Goal: Information Seeking & Learning: Check status

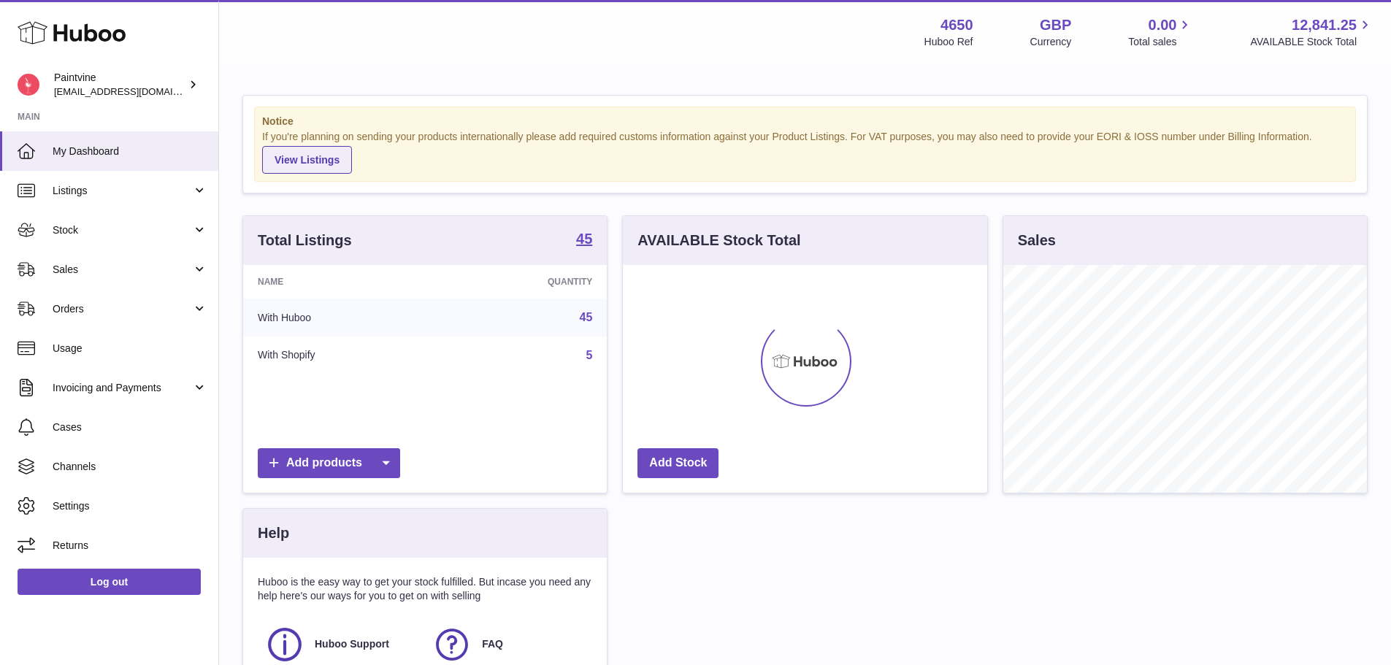
scroll to position [228, 364]
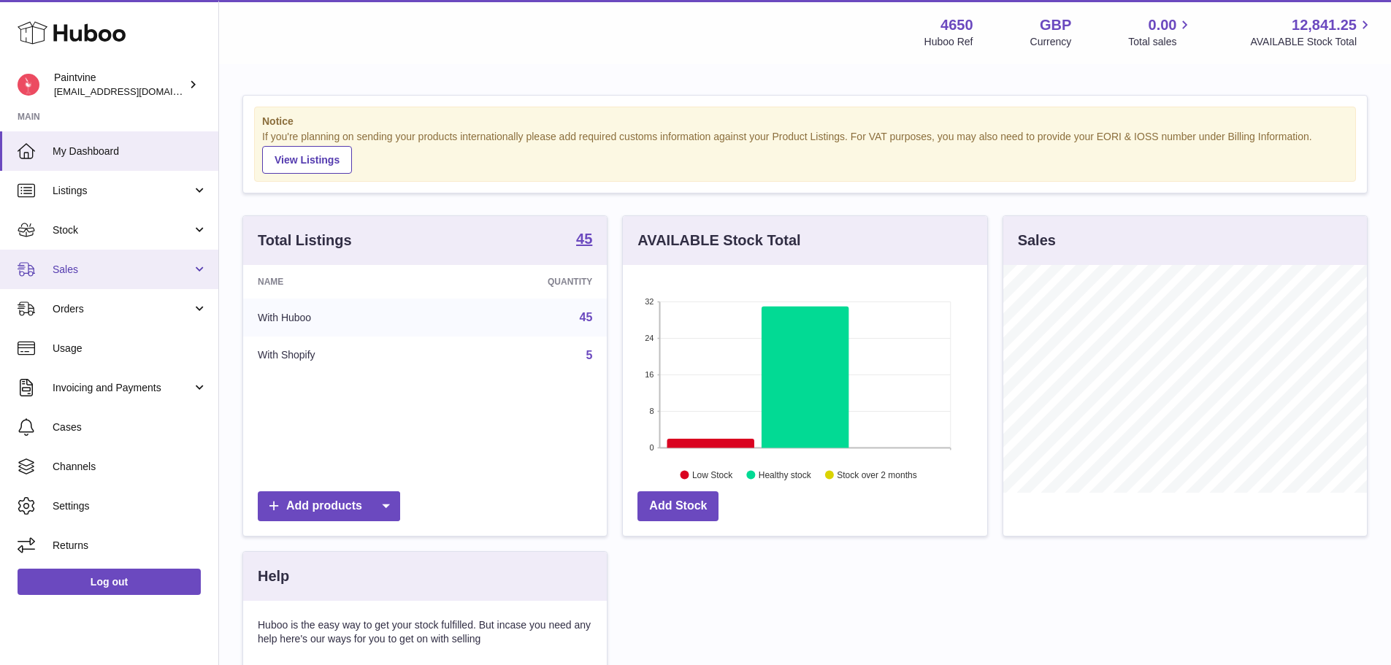
click at [115, 270] on span "Sales" at bounding box center [122, 270] width 139 height 14
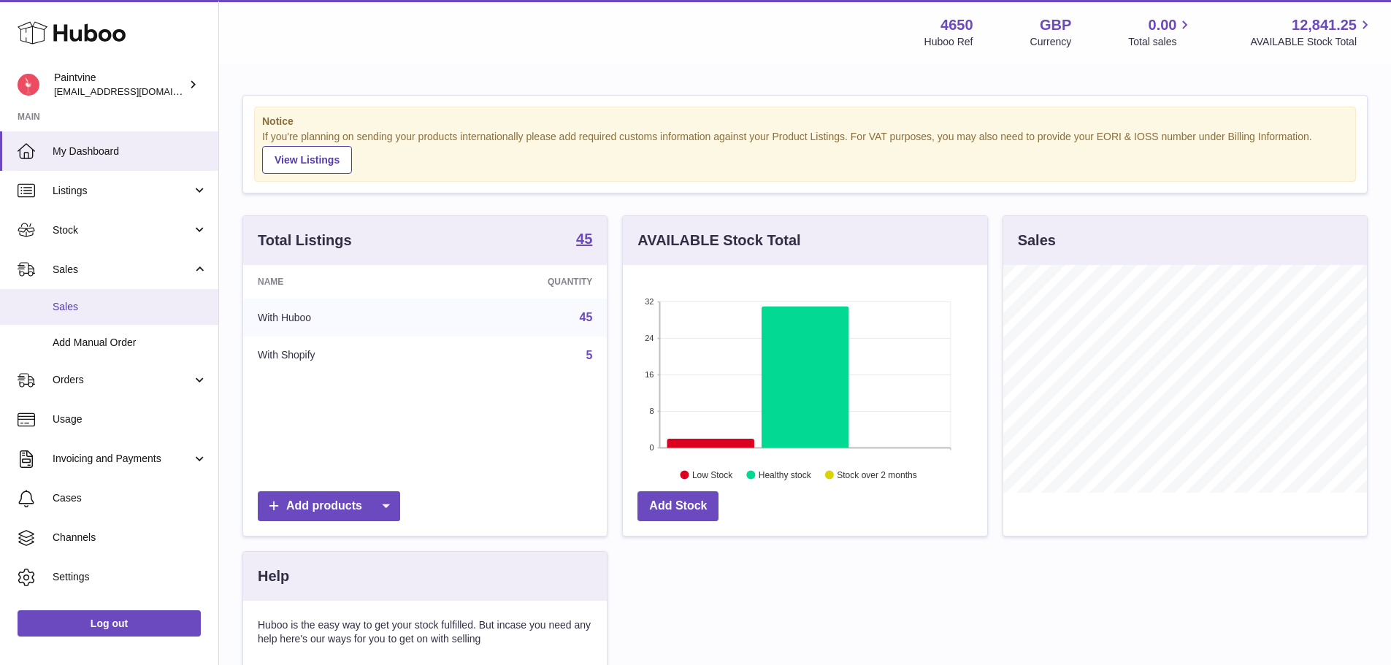
click at [104, 321] on link "Sales" at bounding box center [109, 307] width 218 height 36
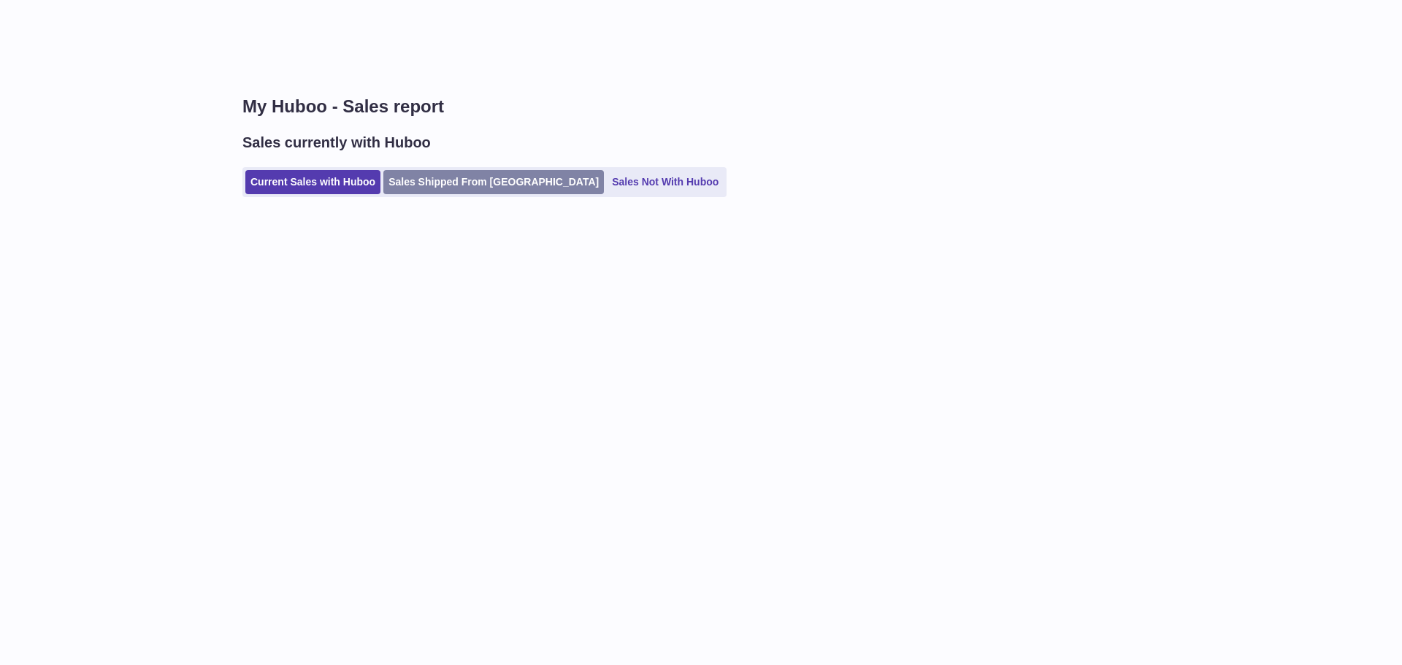
click at [429, 181] on link "Sales Shipped From [GEOGRAPHIC_DATA]" at bounding box center [493, 182] width 221 height 24
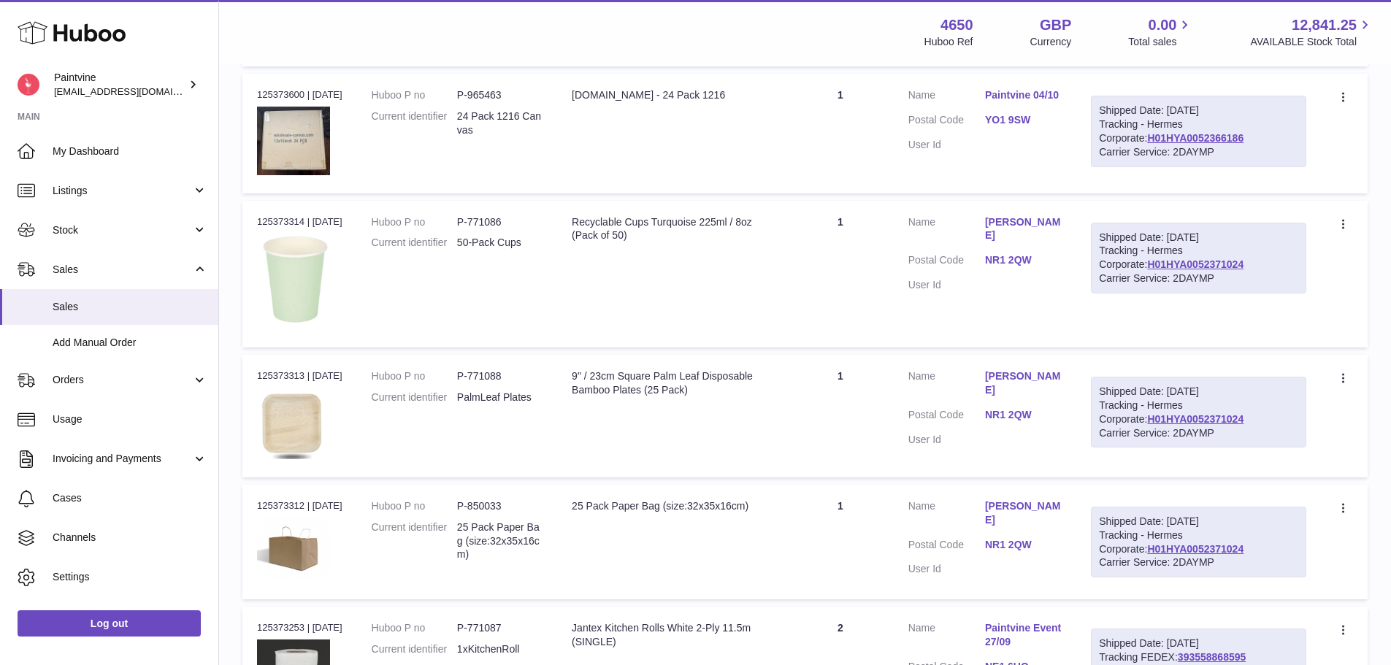
scroll to position [1237, 0]
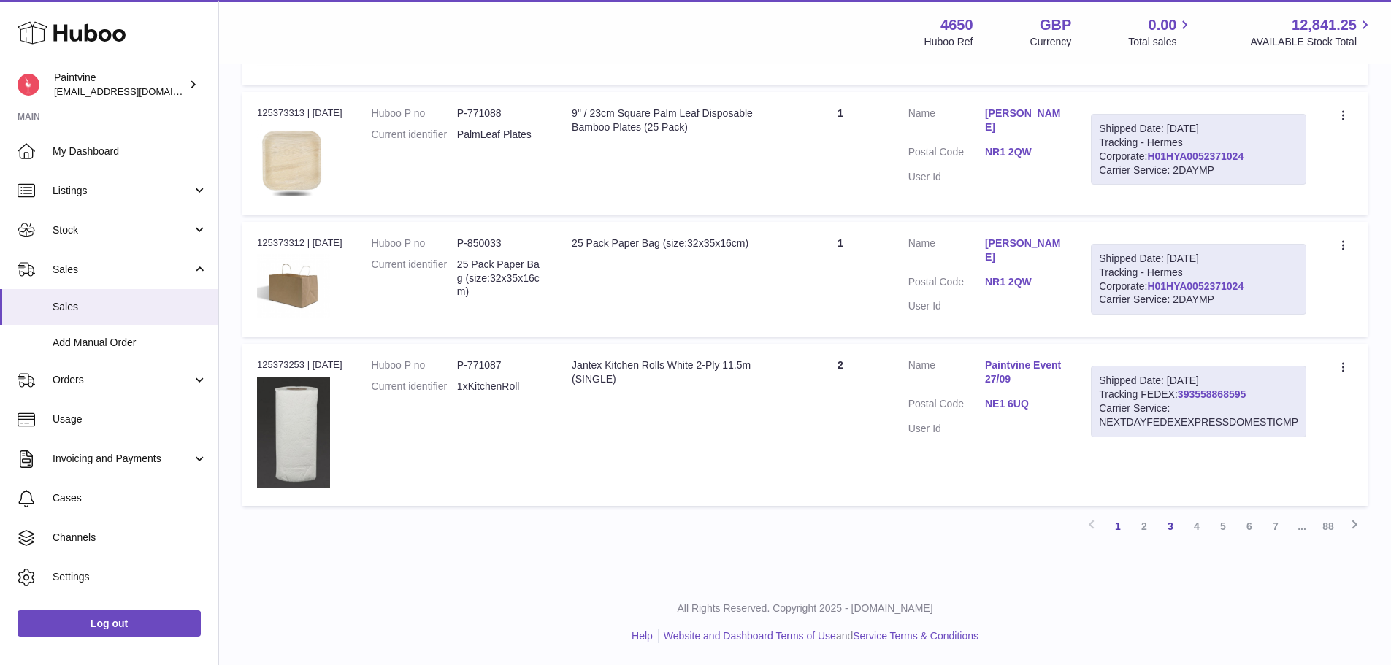
click at [1172, 532] on link "3" at bounding box center [1170, 526] width 26 height 26
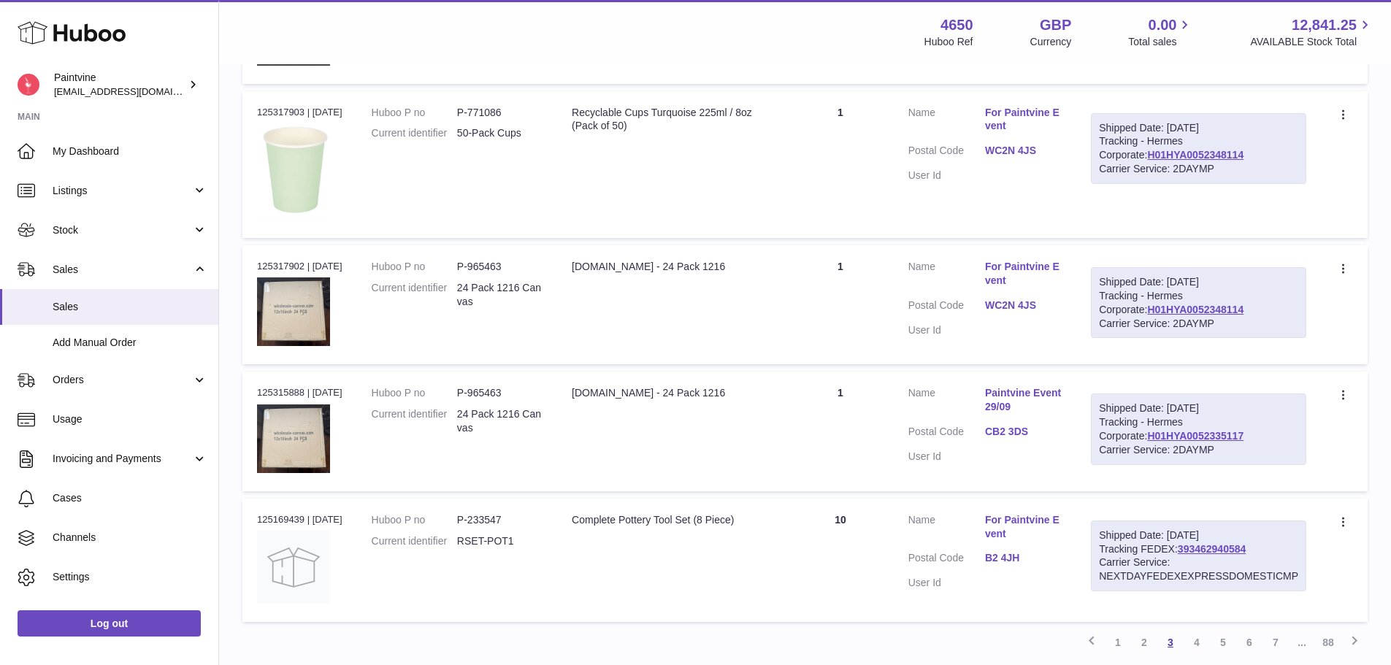
scroll to position [1206, 0]
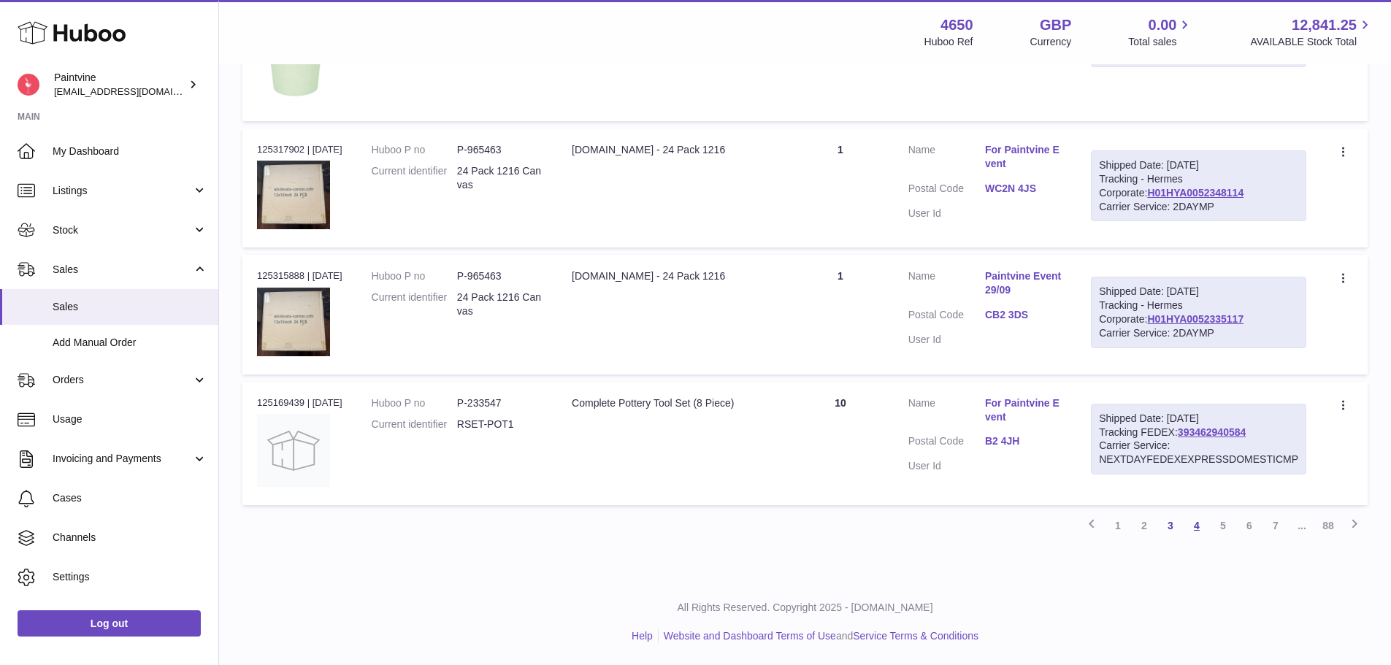
click at [1195, 529] on link "4" at bounding box center [1197, 526] width 26 height 26
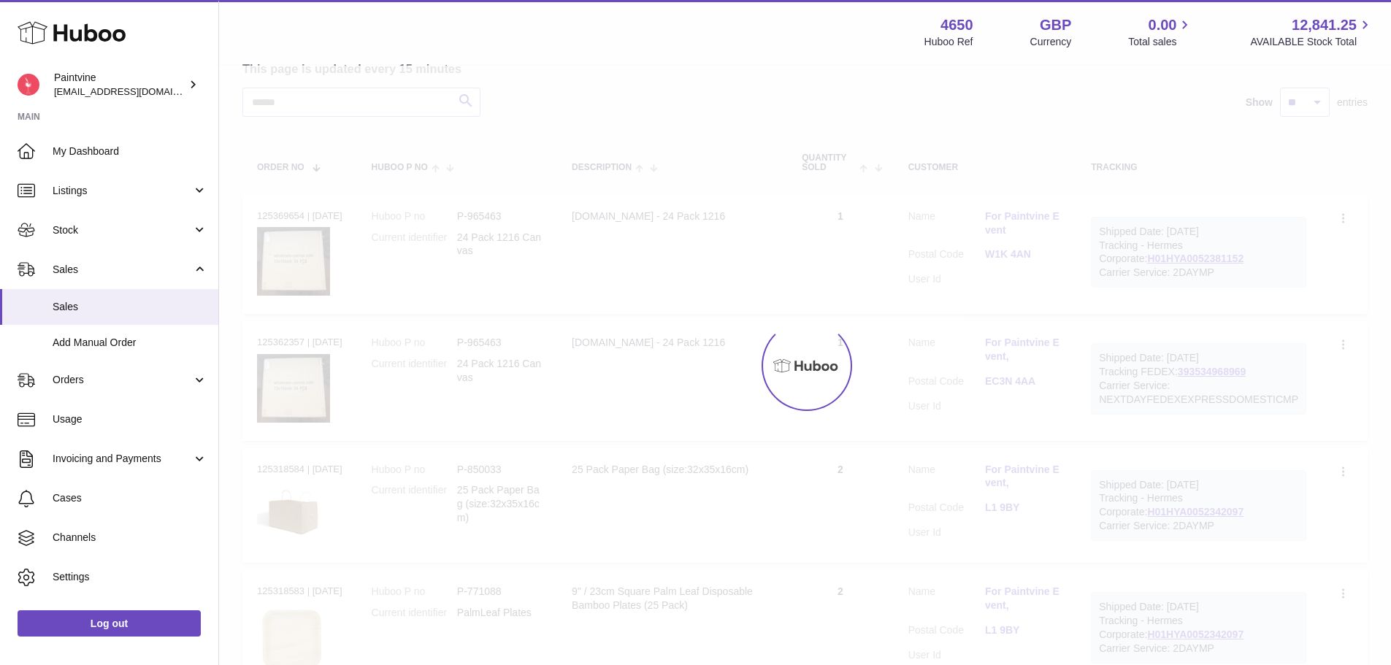
scroll to position [66, 0]
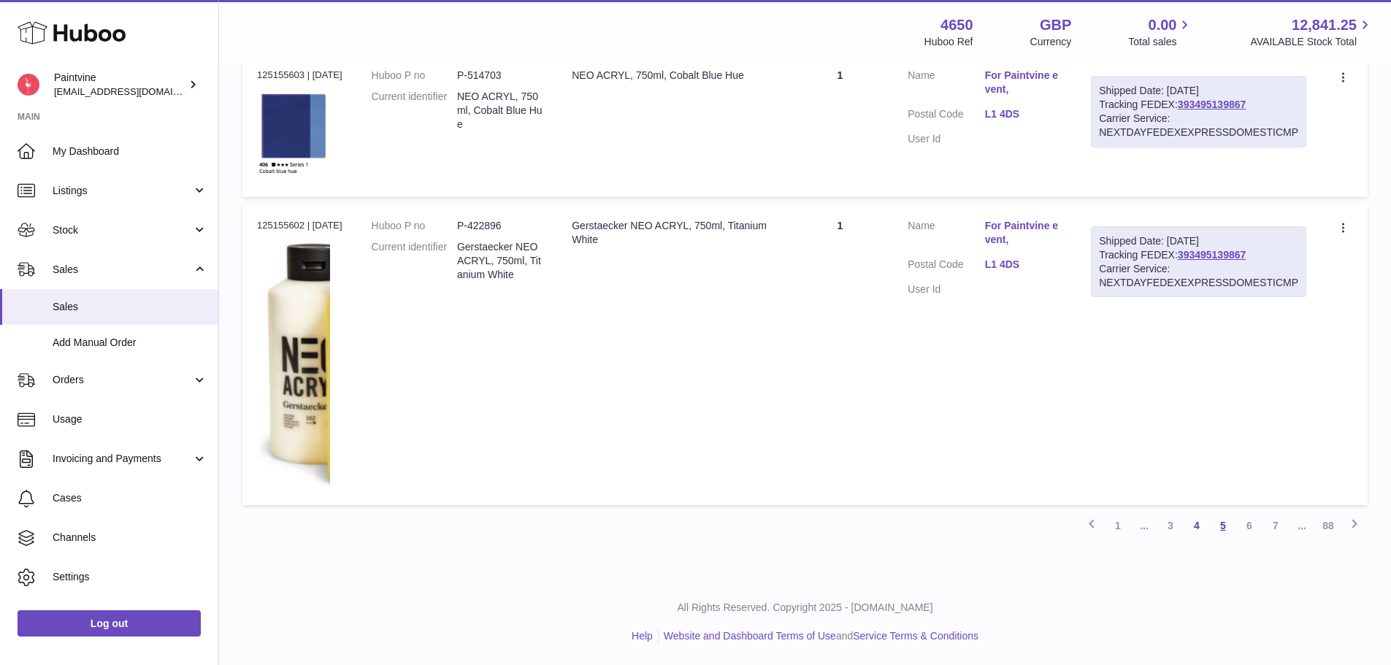
click at [1225, 532] on link "5" at bounding box center [1223, 526] width 26 height 26
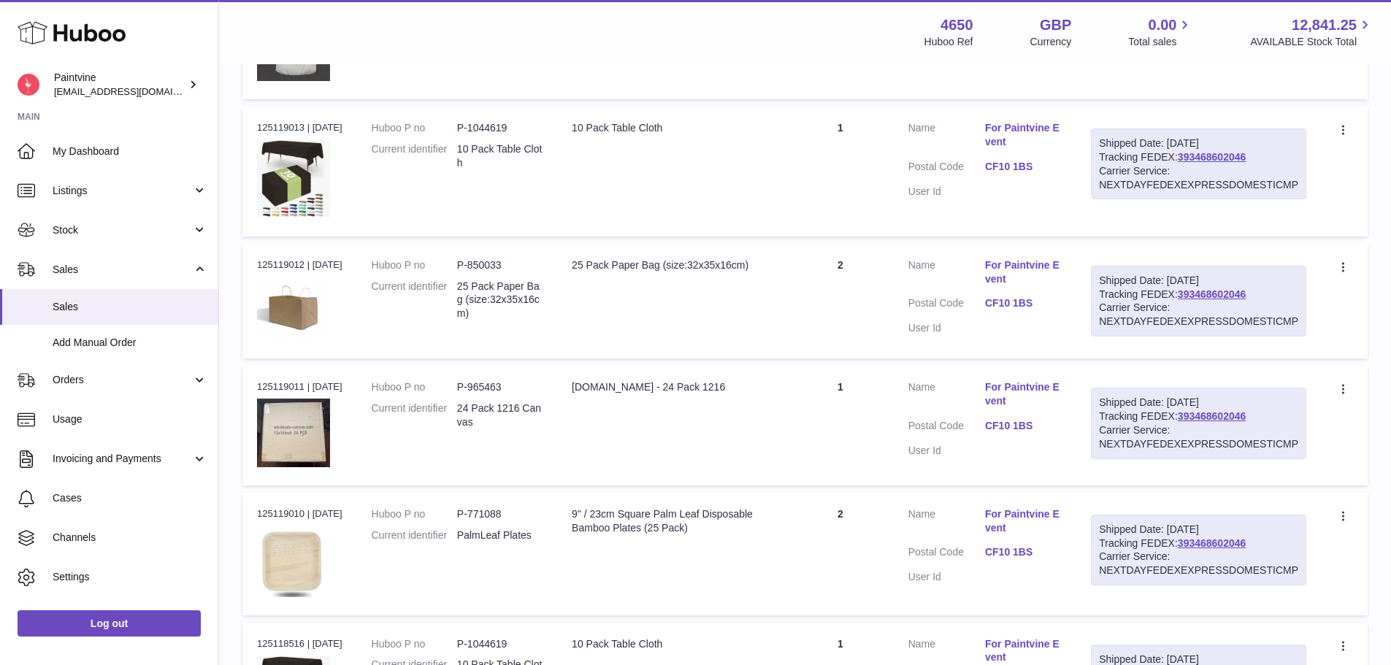
scroll to position [1259, 0]
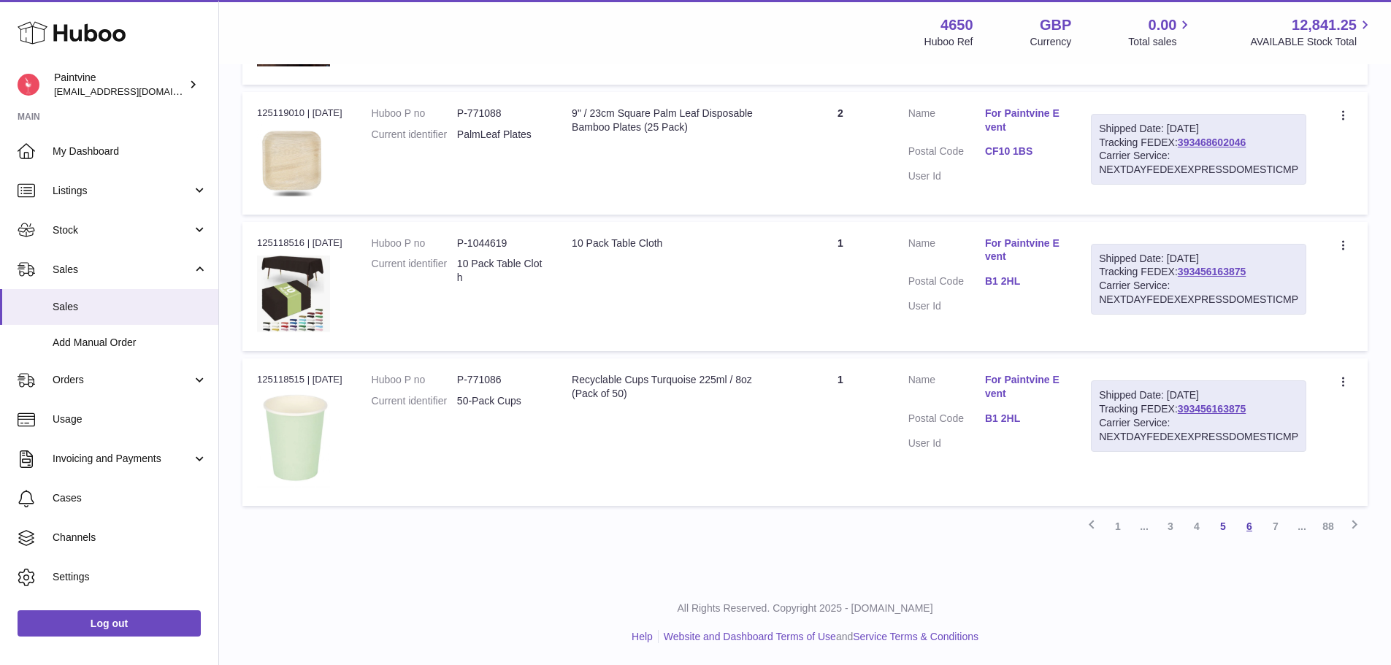
click at [1257, 532] on link "6" at bounding box center [1249, 526] width 26 height 26
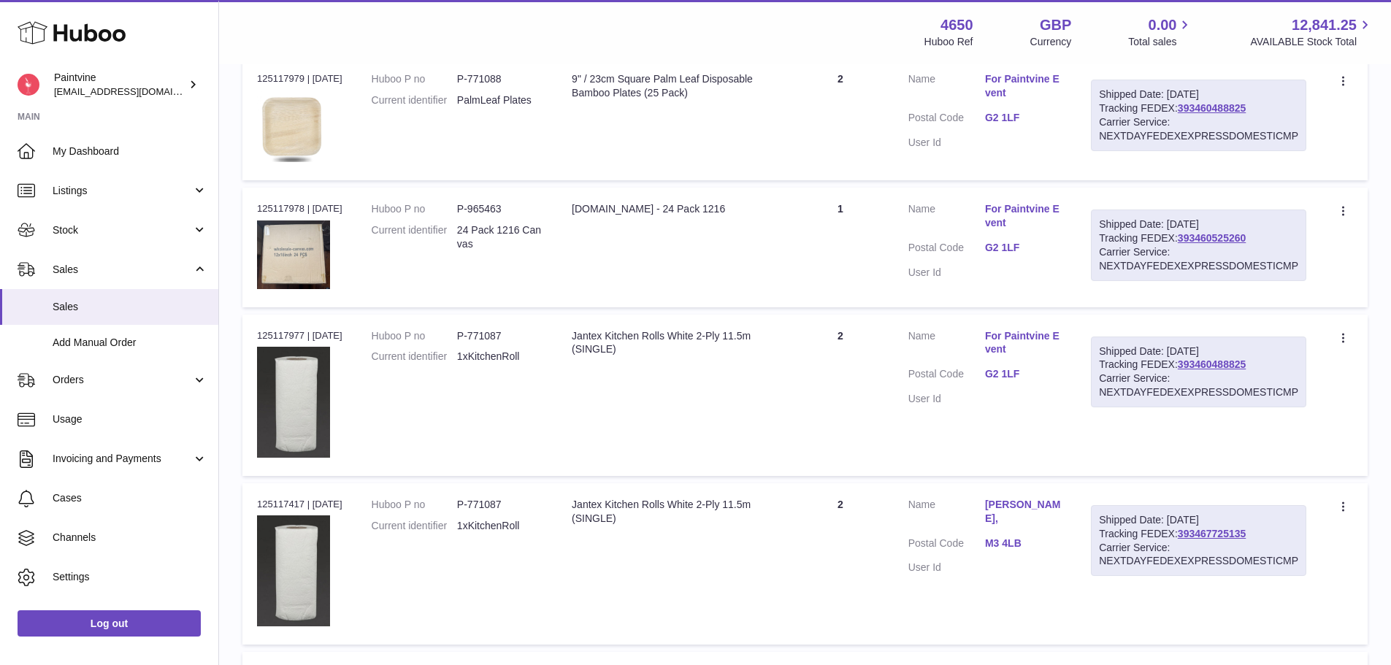
scroll to position [1445, 0]
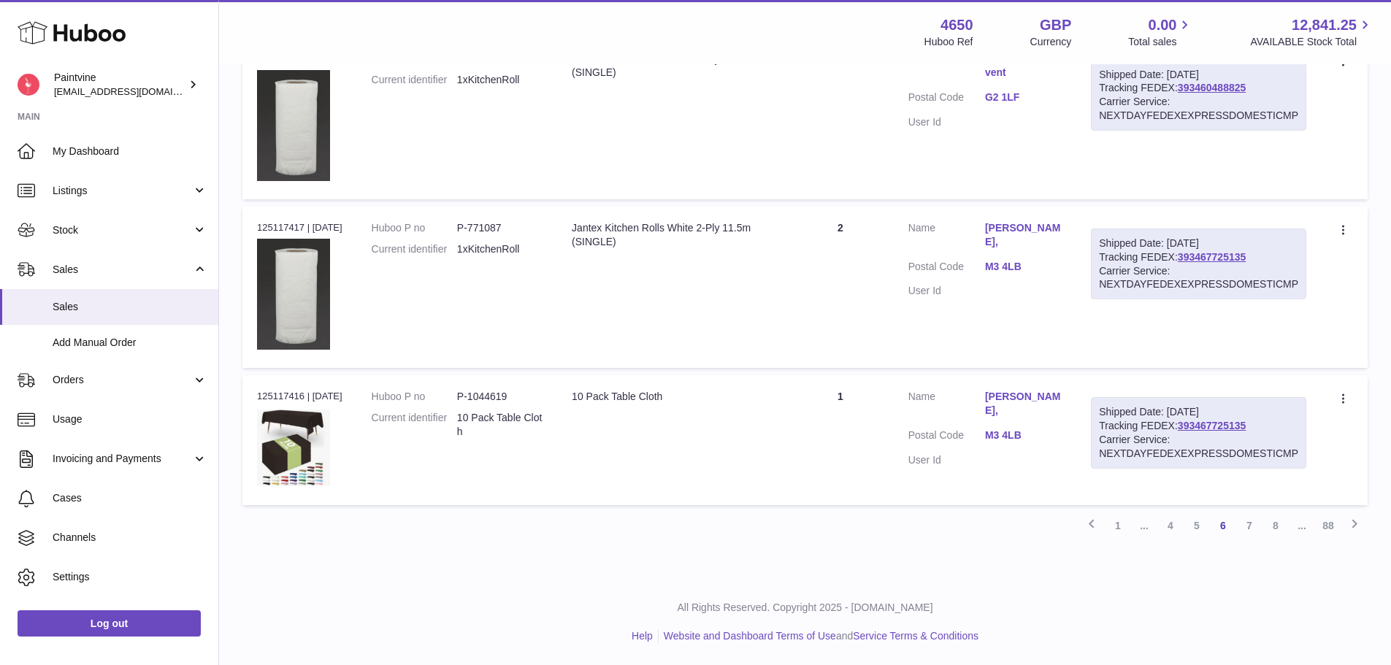
click at [1249, 531] on link "7" at bounding box center [1249, 526] width 26 height 26
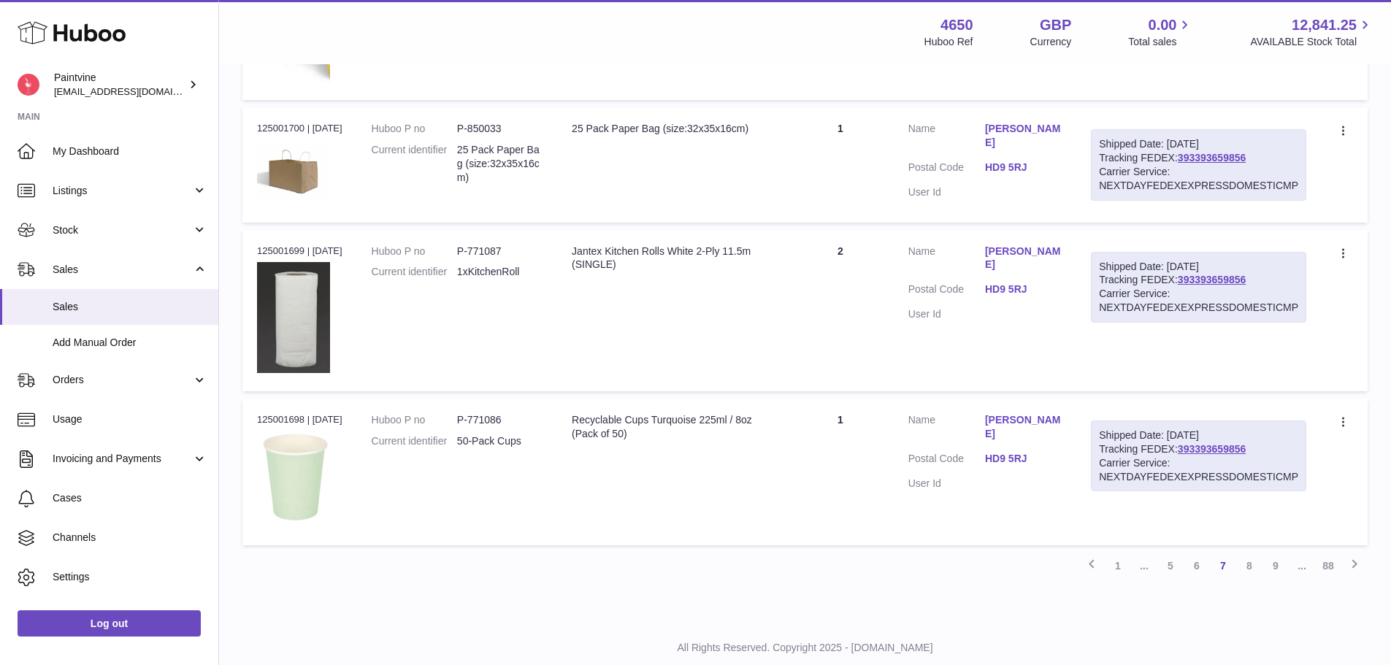
scroll to position [1480, 0]
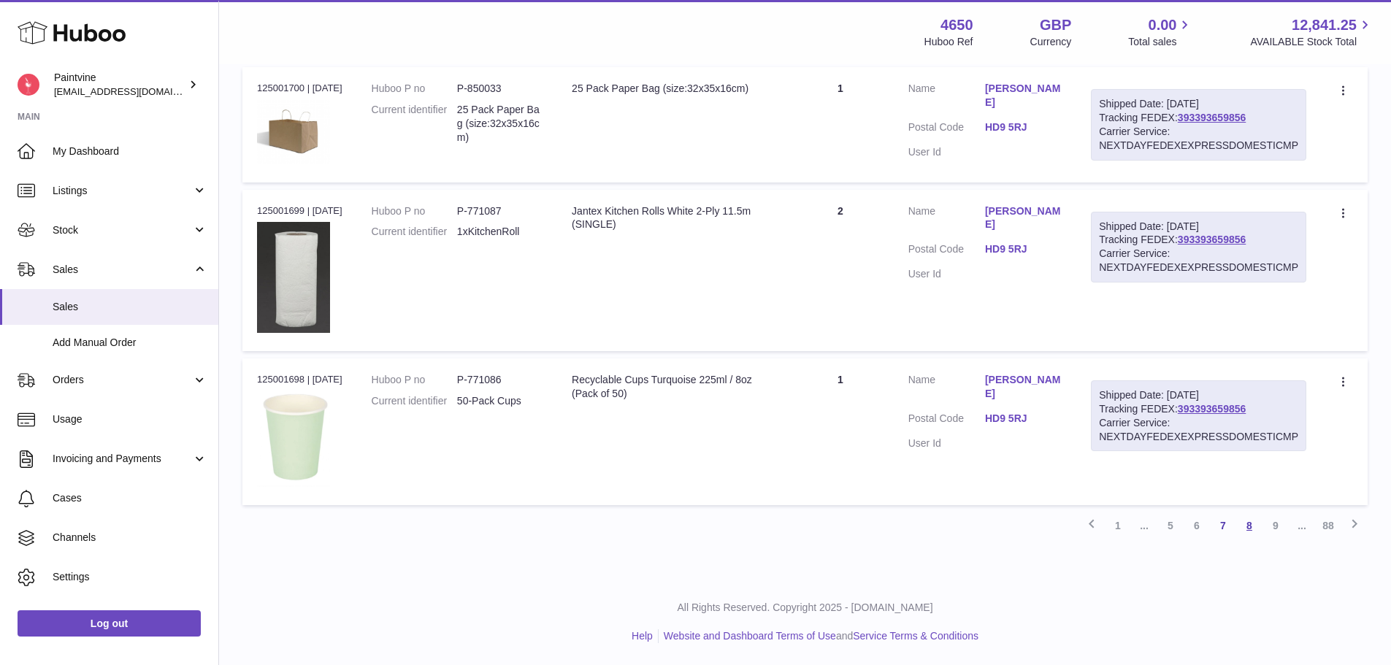
click at [1255, 526] on link "8" at bounding box center [1249, 526] width 26 height 26
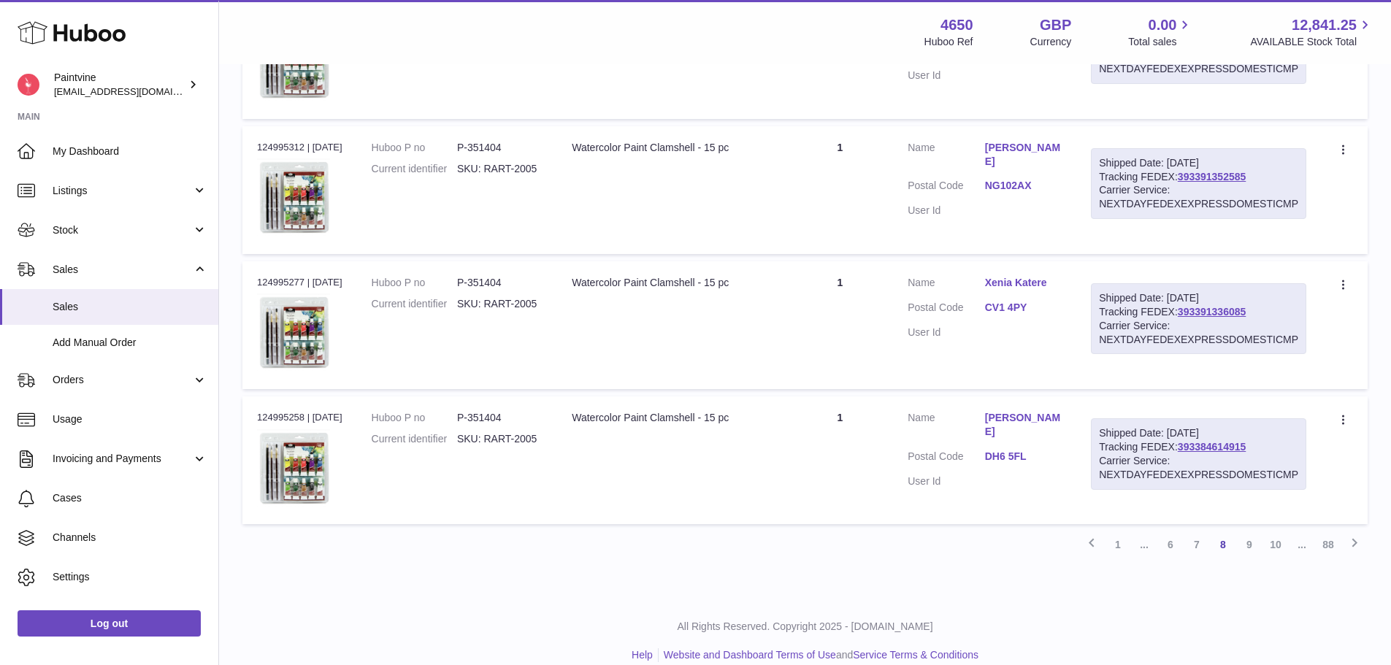
scroll to position [1390, 0]
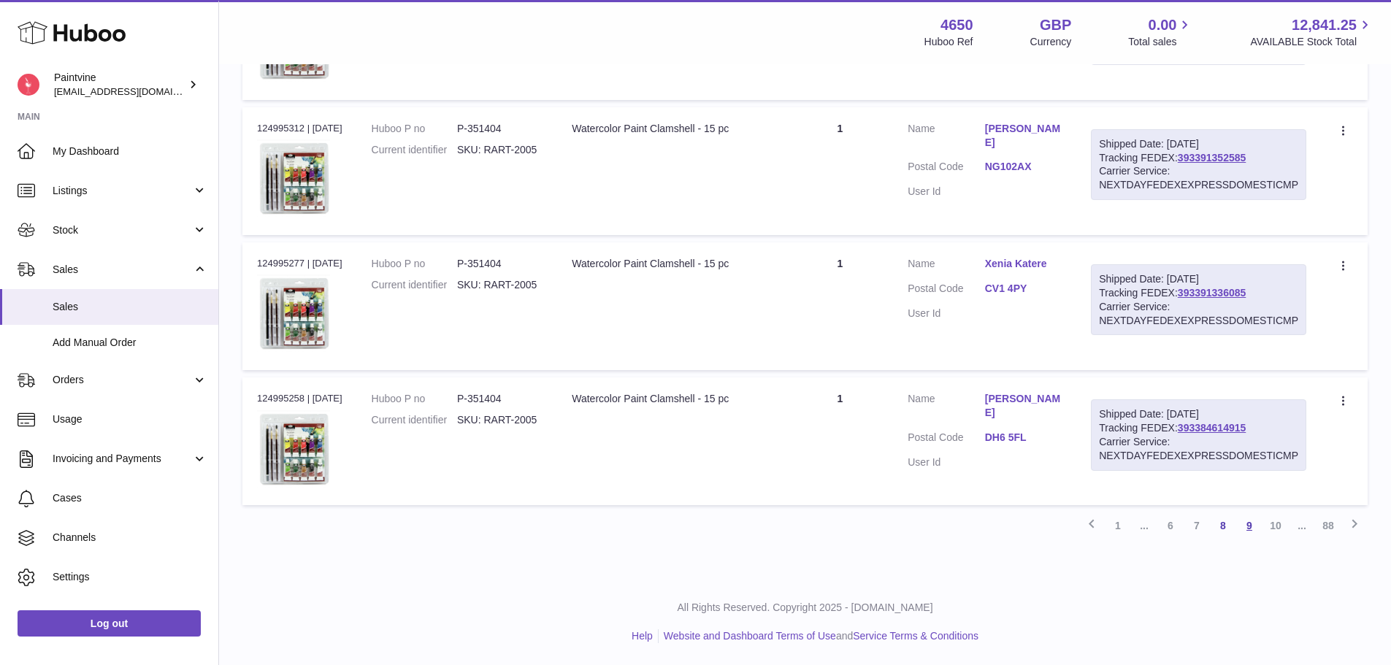
click at [1255, 532] on link "9" at bounding box center [1249, 526] width 26 height 26
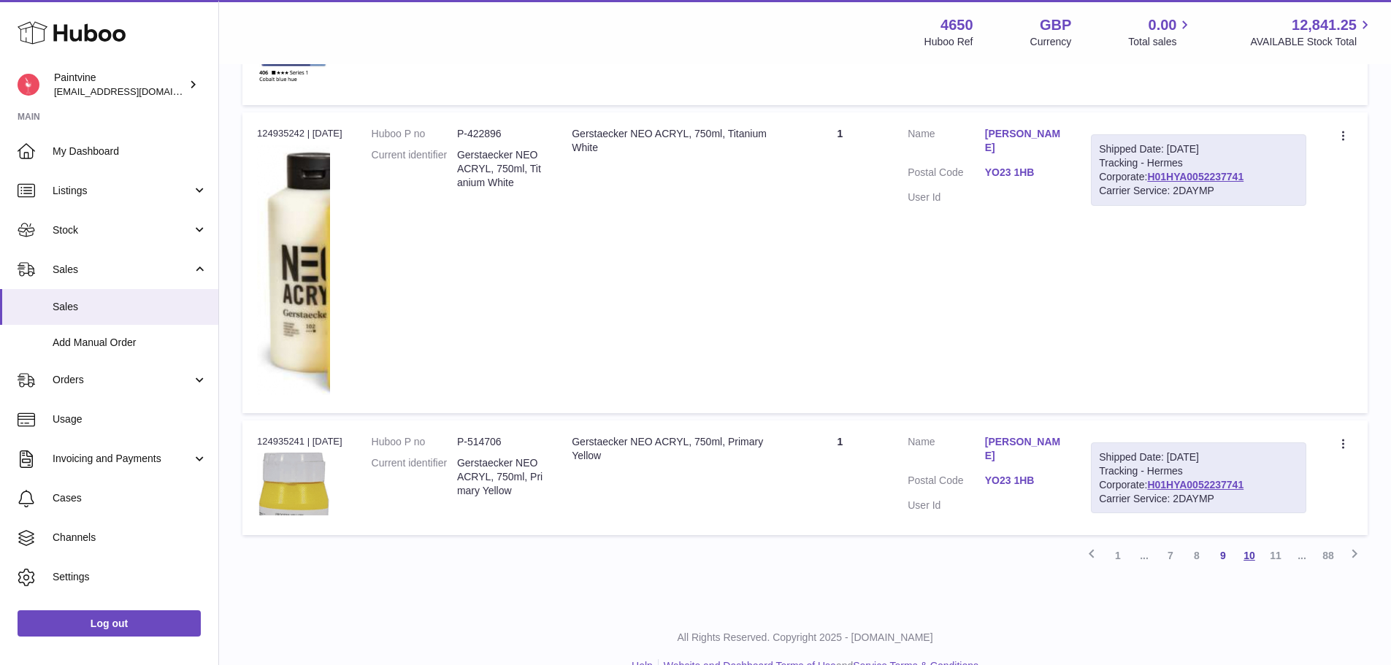
scroll to position [1360, 0]
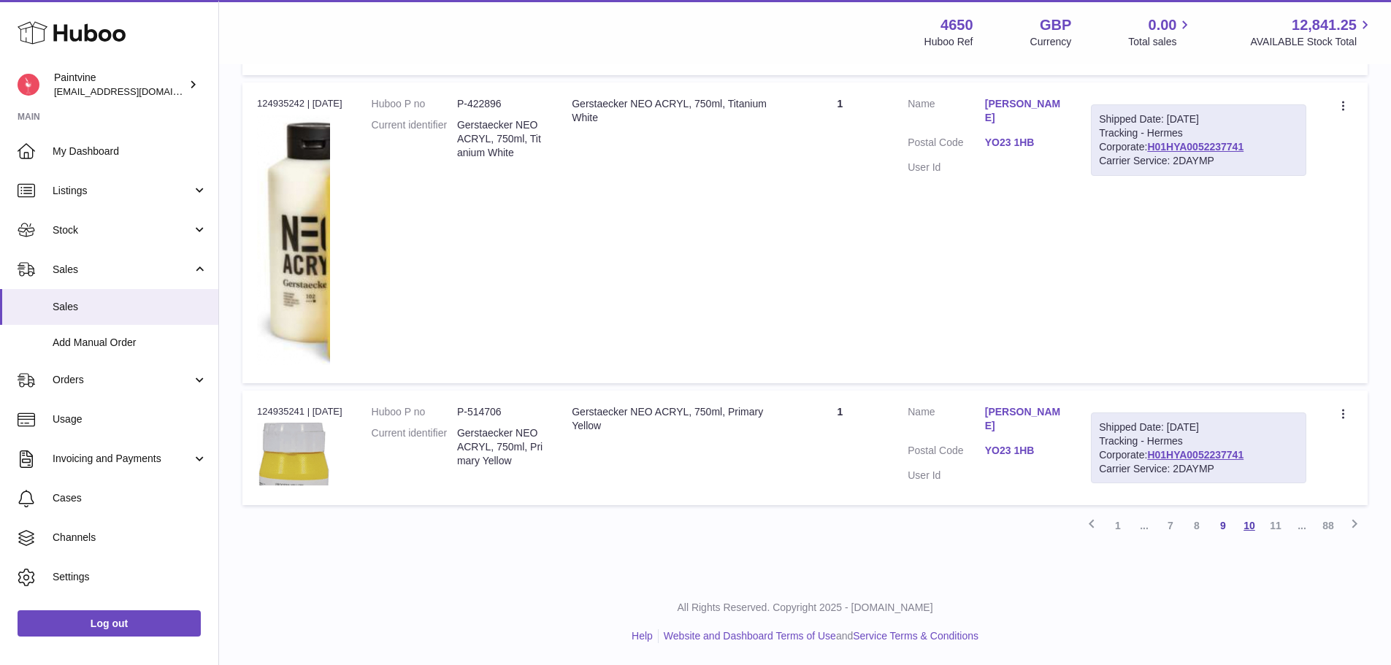
click at [1250, 523] on link "10" at bounding box center [1249, 526] width 26 height 26
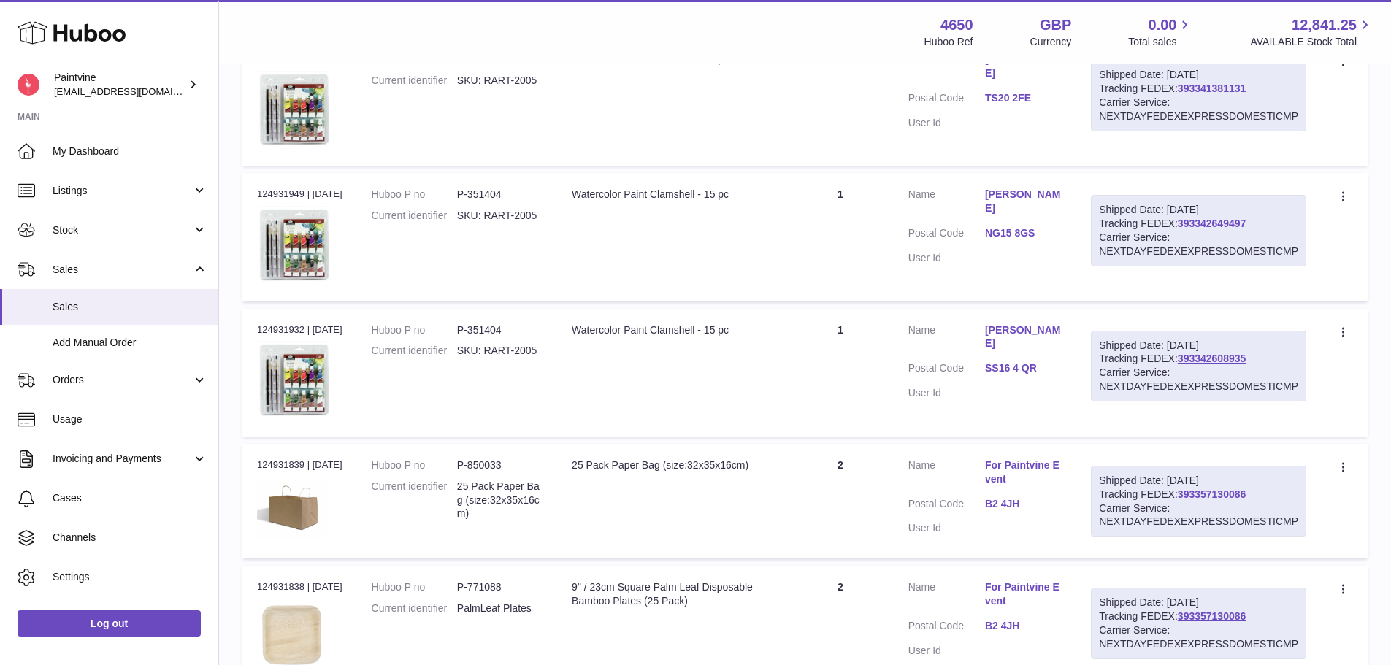
scroll to position [1168, 0]
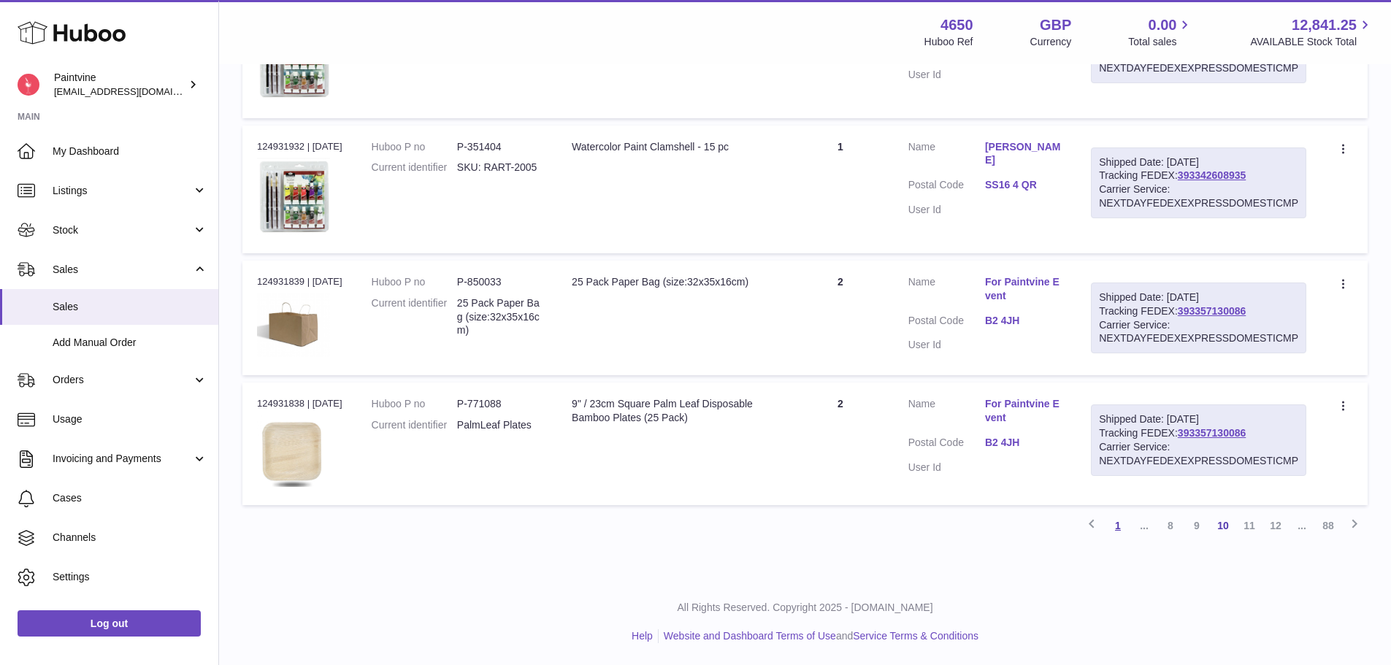
click at [1116, 524] on link "1" at bounding box center [1118, 526] width 26 height 26
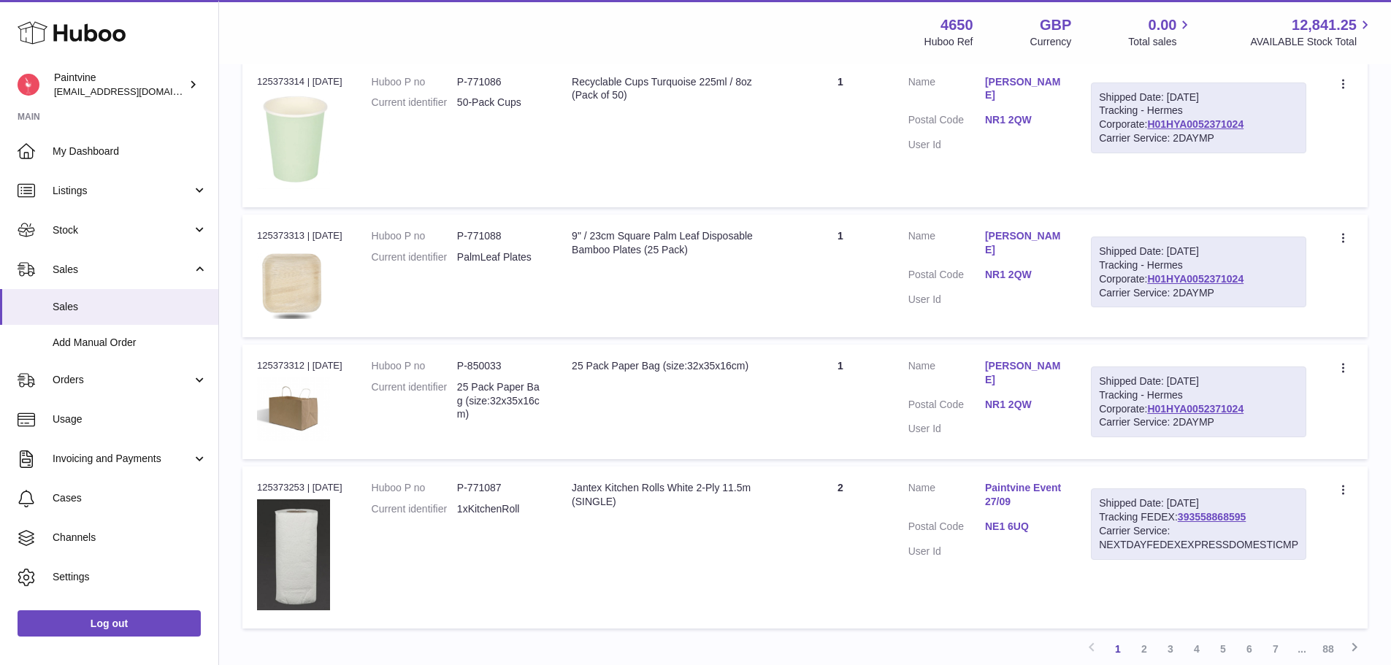
scroll to position [1237, 0]
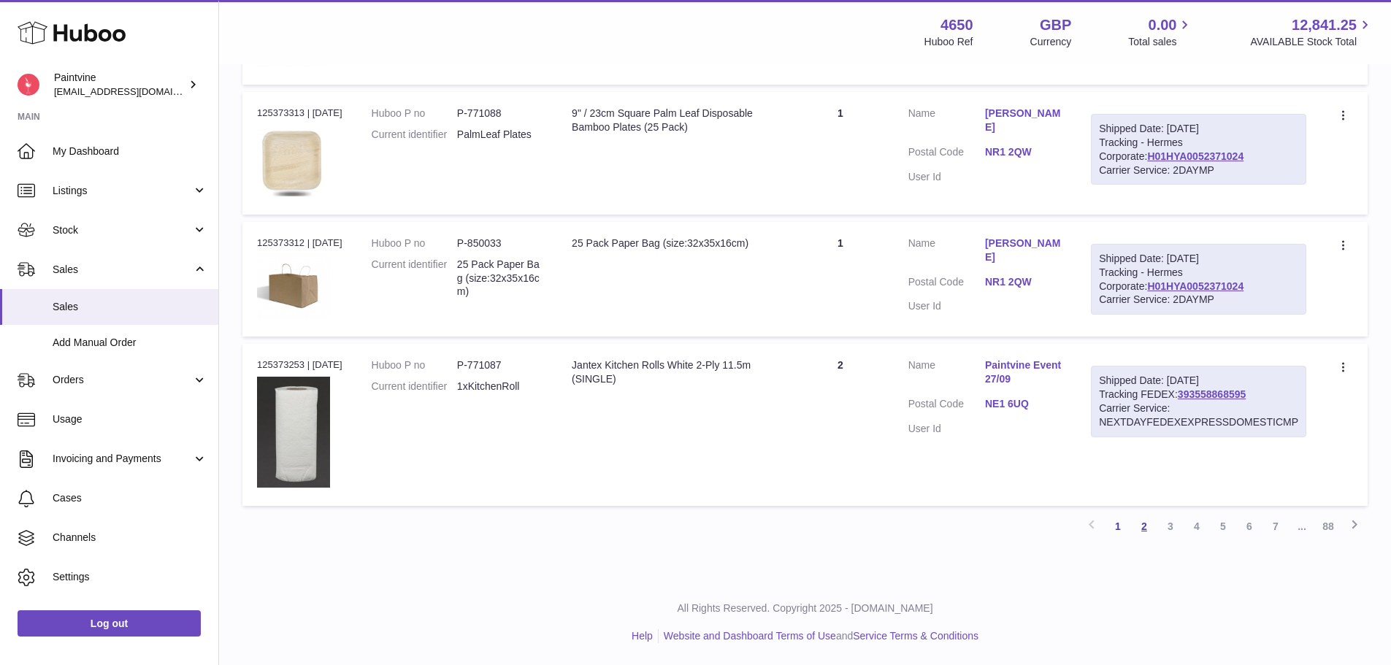
click at [1141, 533] on link "2" at bounding box center [1144, 526] width 26 height 26
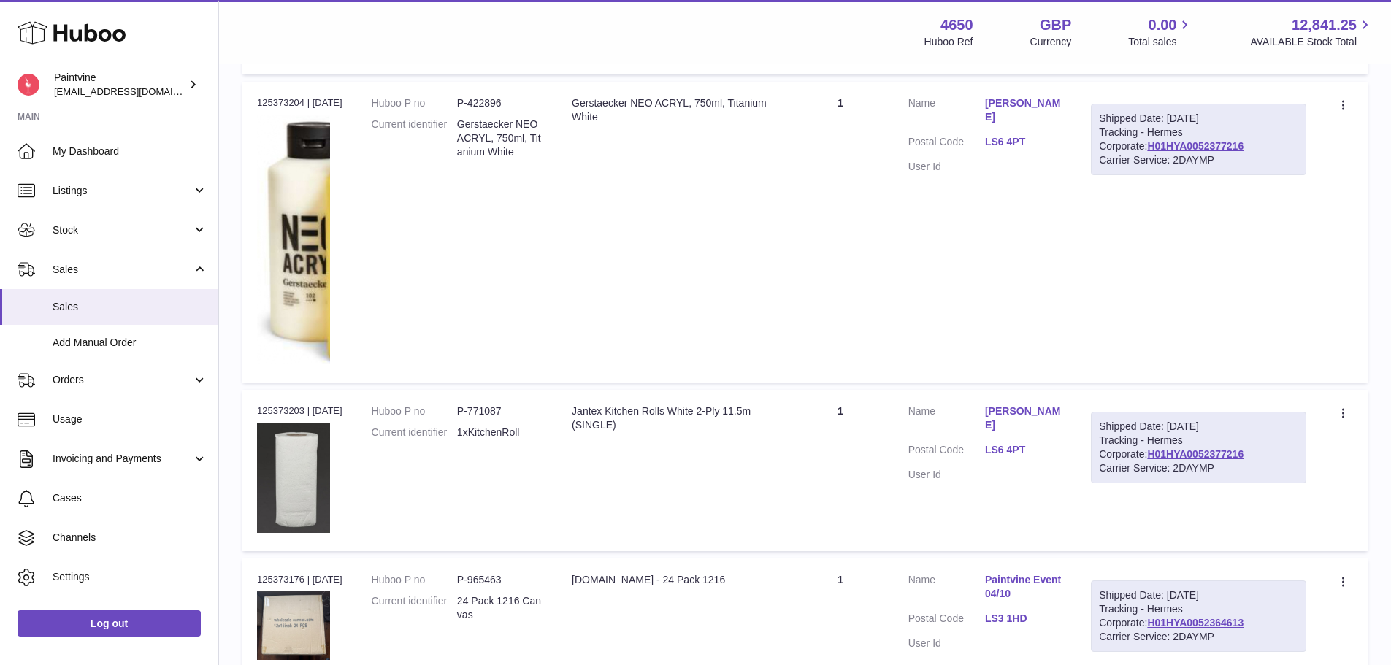
scroll to position [1369, 0]
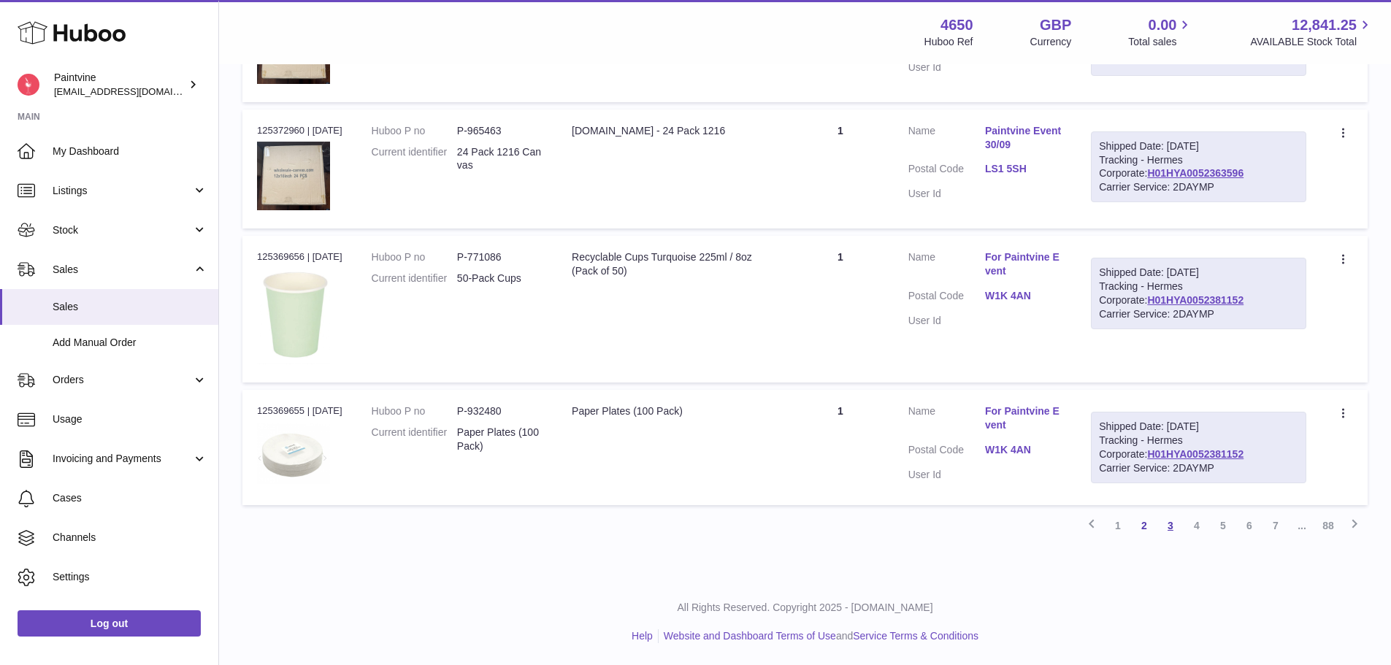
click at [1161, 523] on link "3" at bounding box center [1170, 526] width 26 height 26
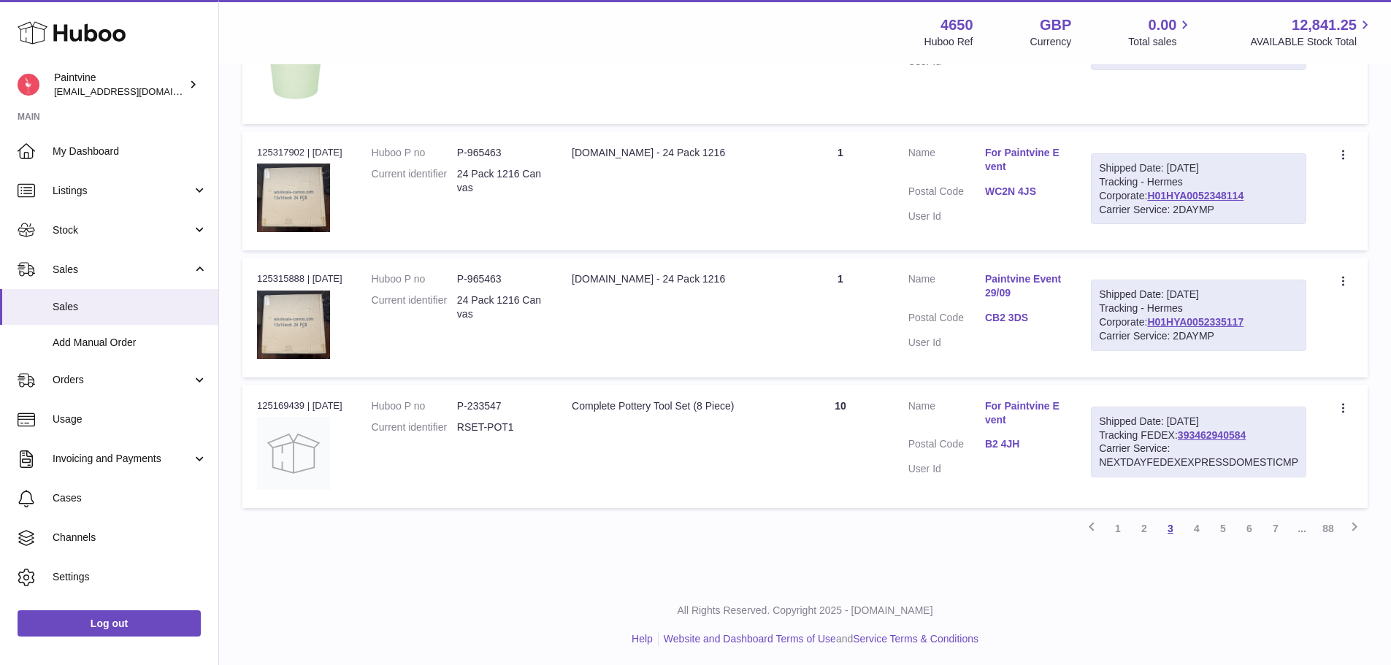
scroll to position [1215, 0]
click at [1190, 532] on link "4" at bounding box center [1197, 526] width 26 height 26
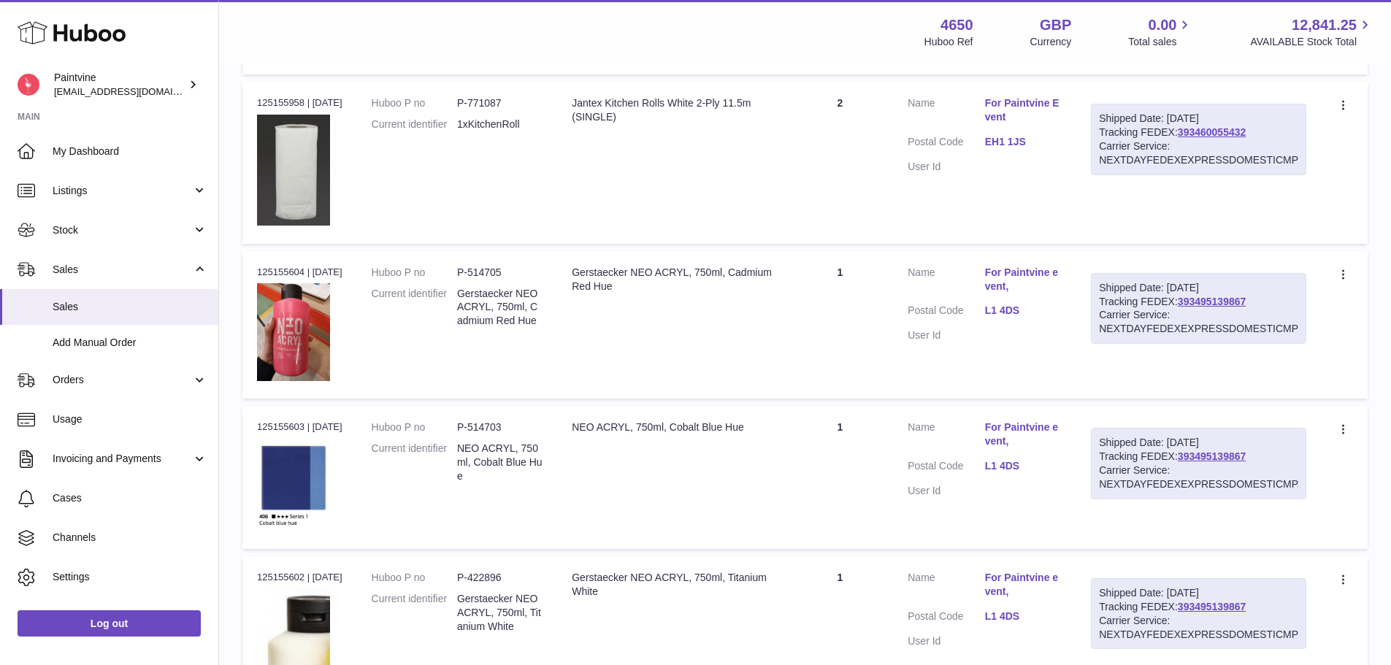
scroll to position [1580, 0]
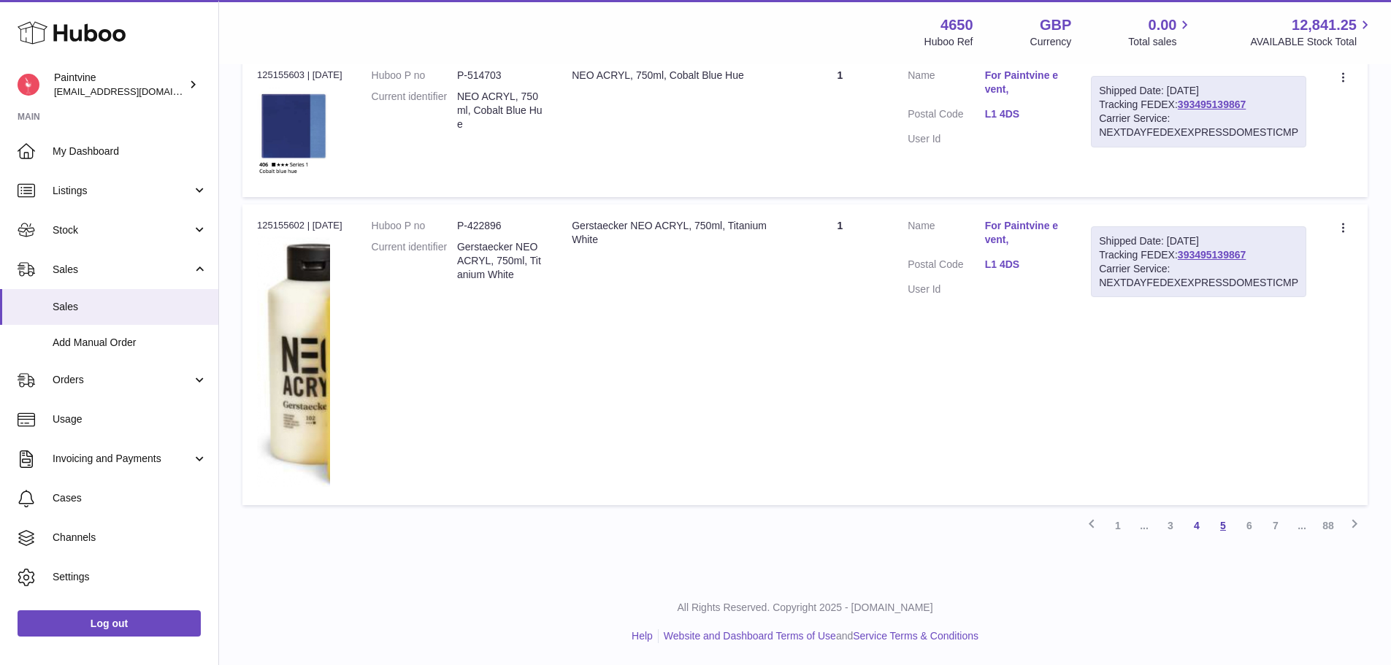
click at [1225, 527] on link "5" at bounding box center [1223, 526] width 26 height 26
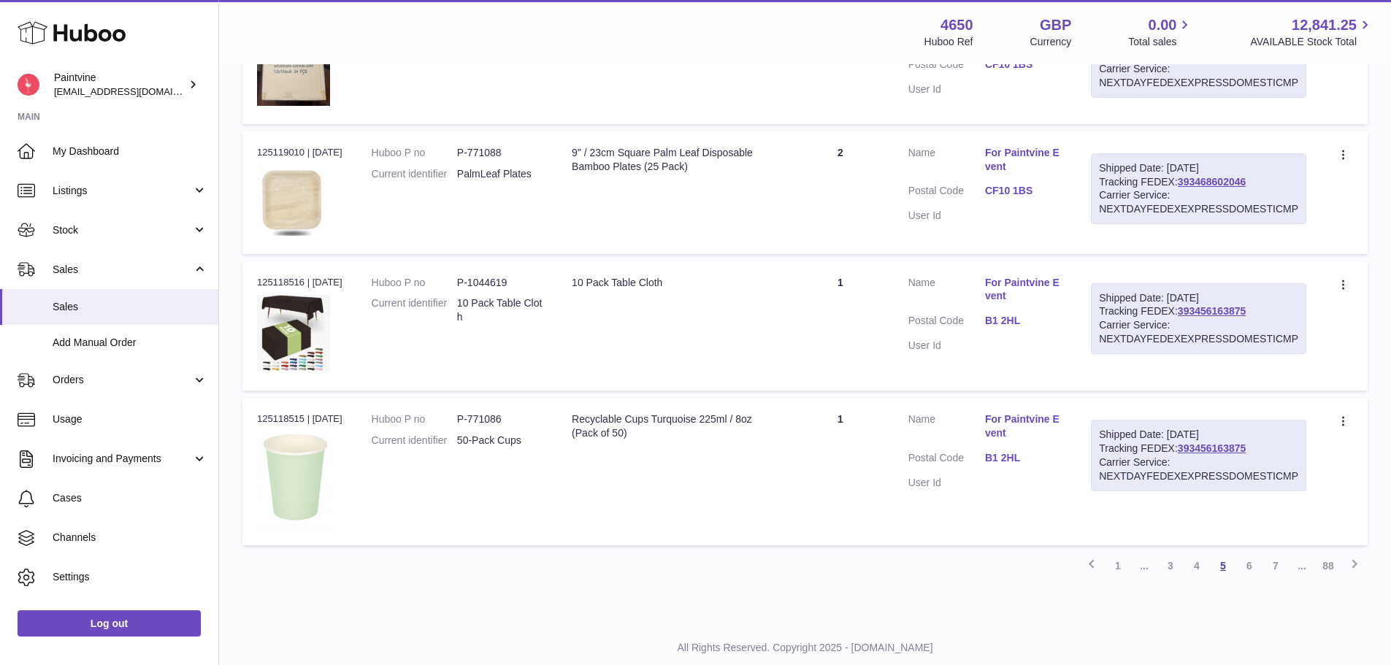
scroll to position [1259, 0]
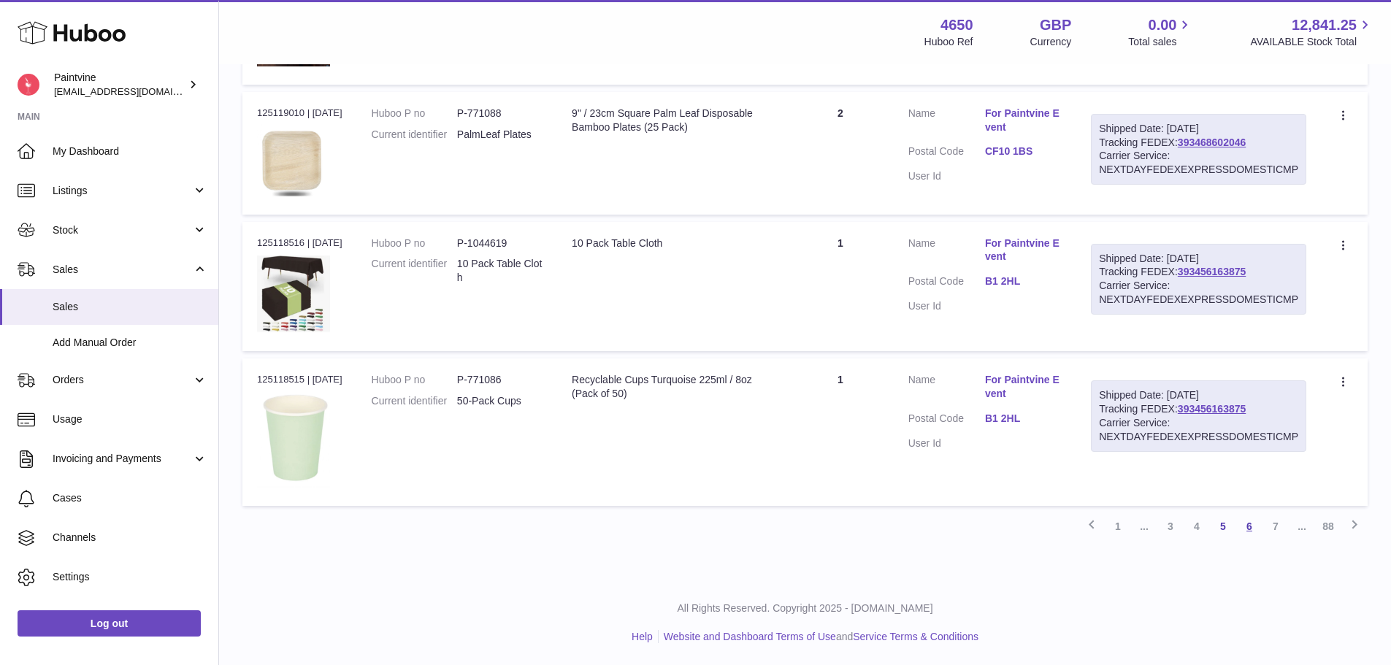
click at [1249, 524] on link "6" at bounding box center [1249, 526] width 26 height 26
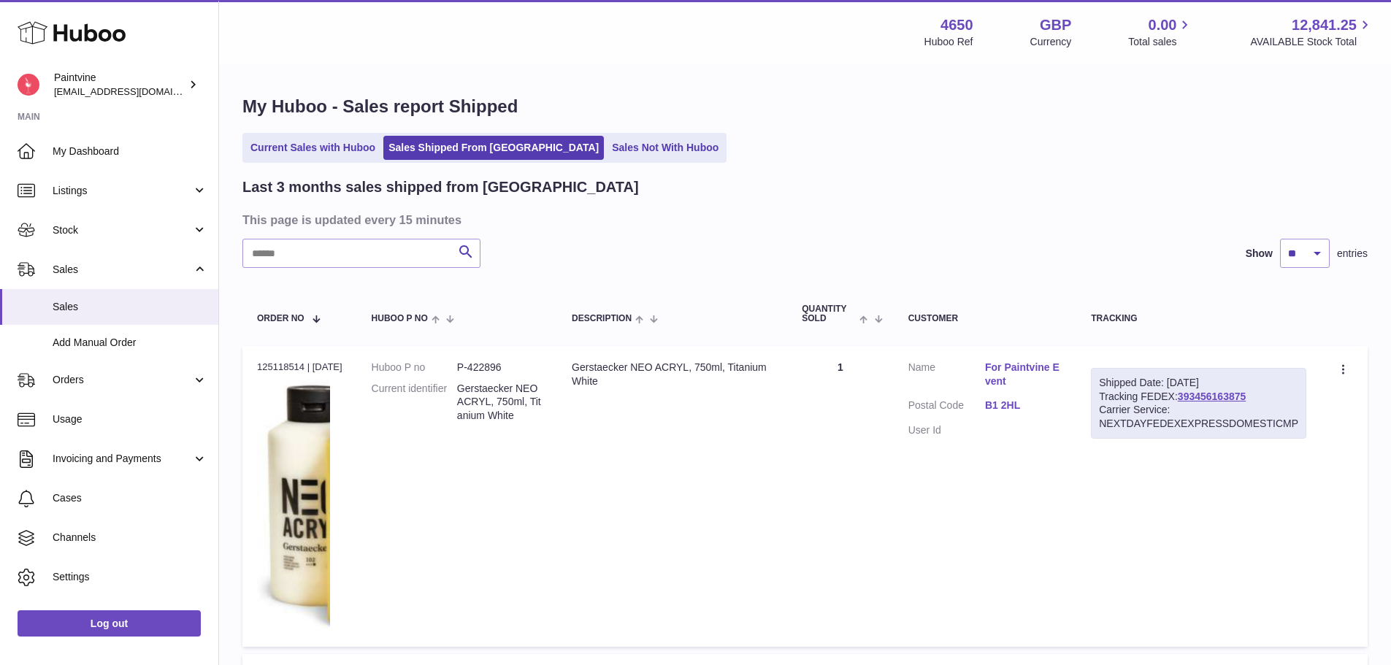
click at [1008, 407] on link "B1 2HL" at bounding box center [1023, 406] width 77 height 14
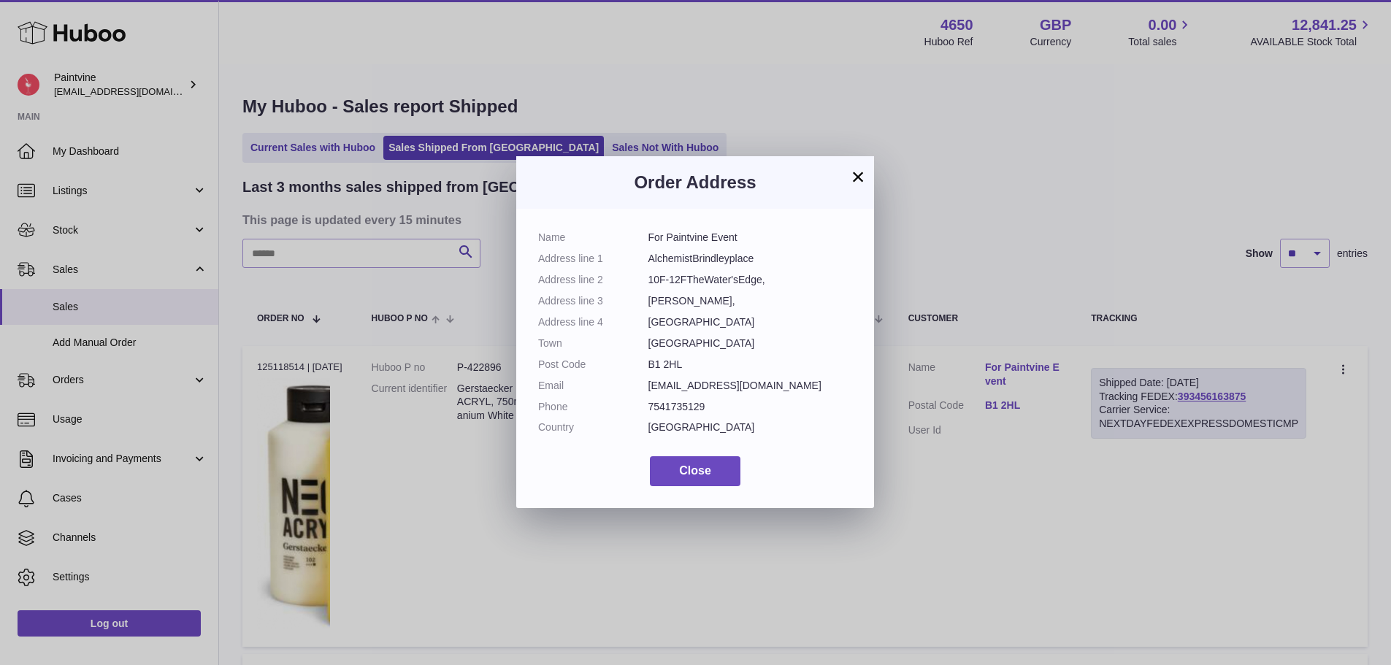
click at [1012, 426] on div "× Order Address Name For Paintvine Event Address line 1 AlchemistBrindleyplace …" at bounding box center [695, 332] width 1391 height 665
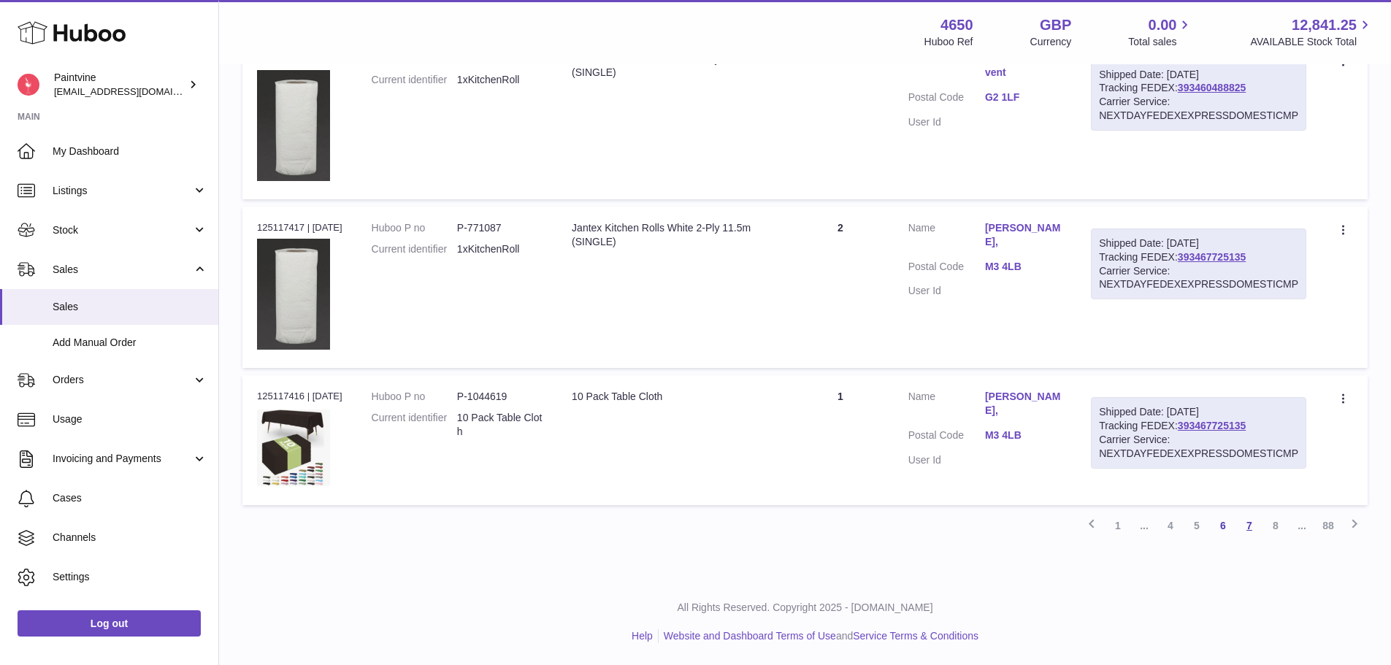
click at [1240, 524] on link "7" at bounding box center [1249, 526] width 26 height 26
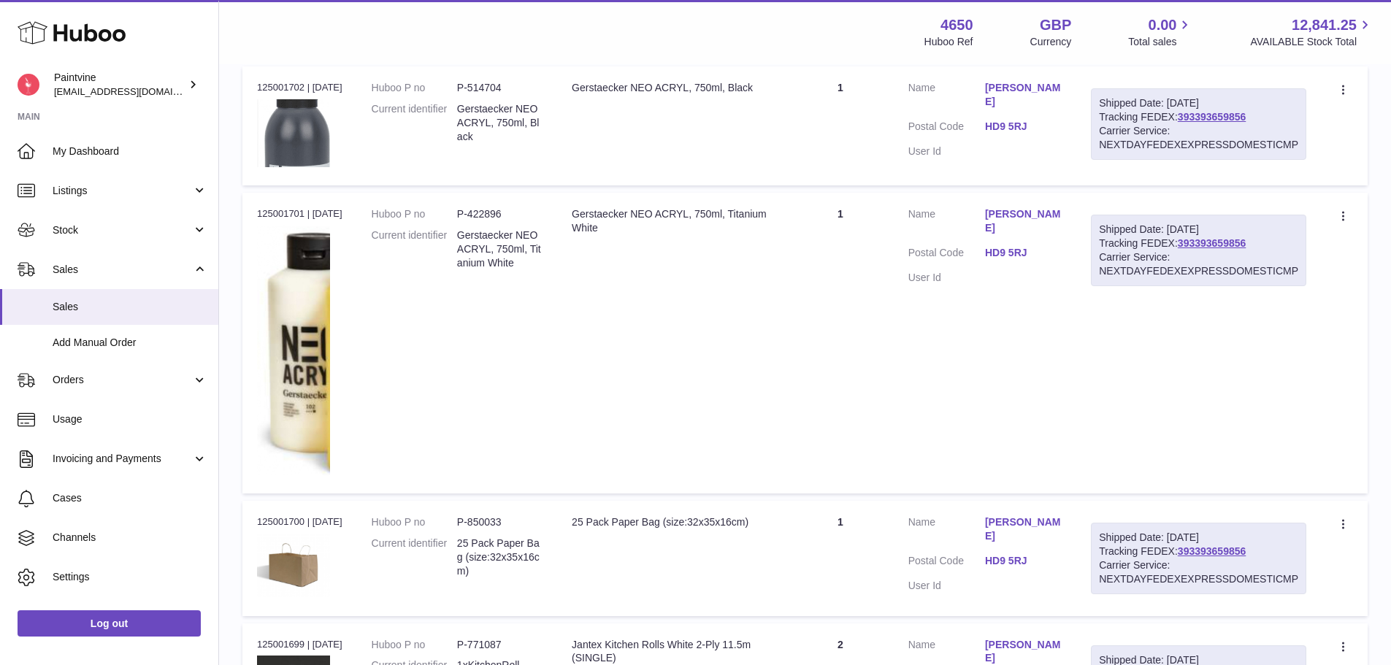
scroll to position [990, 0]
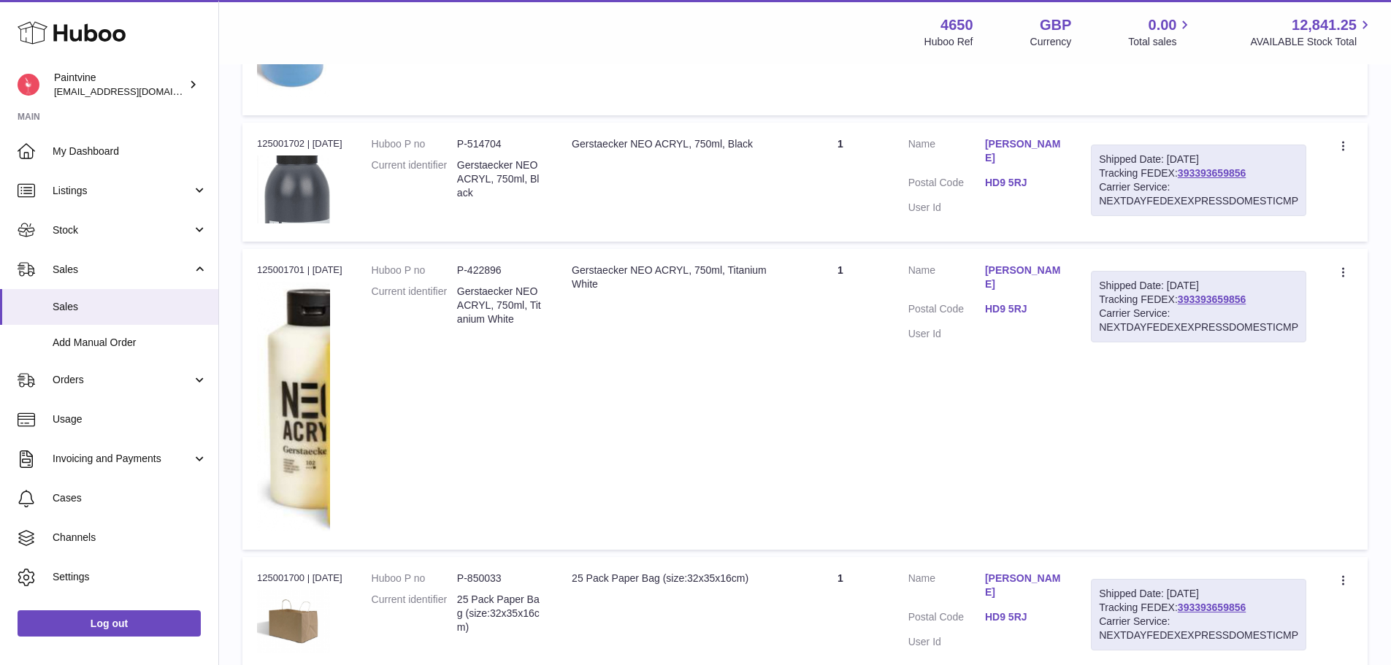
click at [1002, 286] on dl "Customer Name [PERSON_NAME] Postal Code HD9 5RJ User Id" at bounding box center [985, 306] width 154 height 85
click at [1006, 302] on link "HD9 5RJ" at bounding box center [1023, 309] width 77 height 14
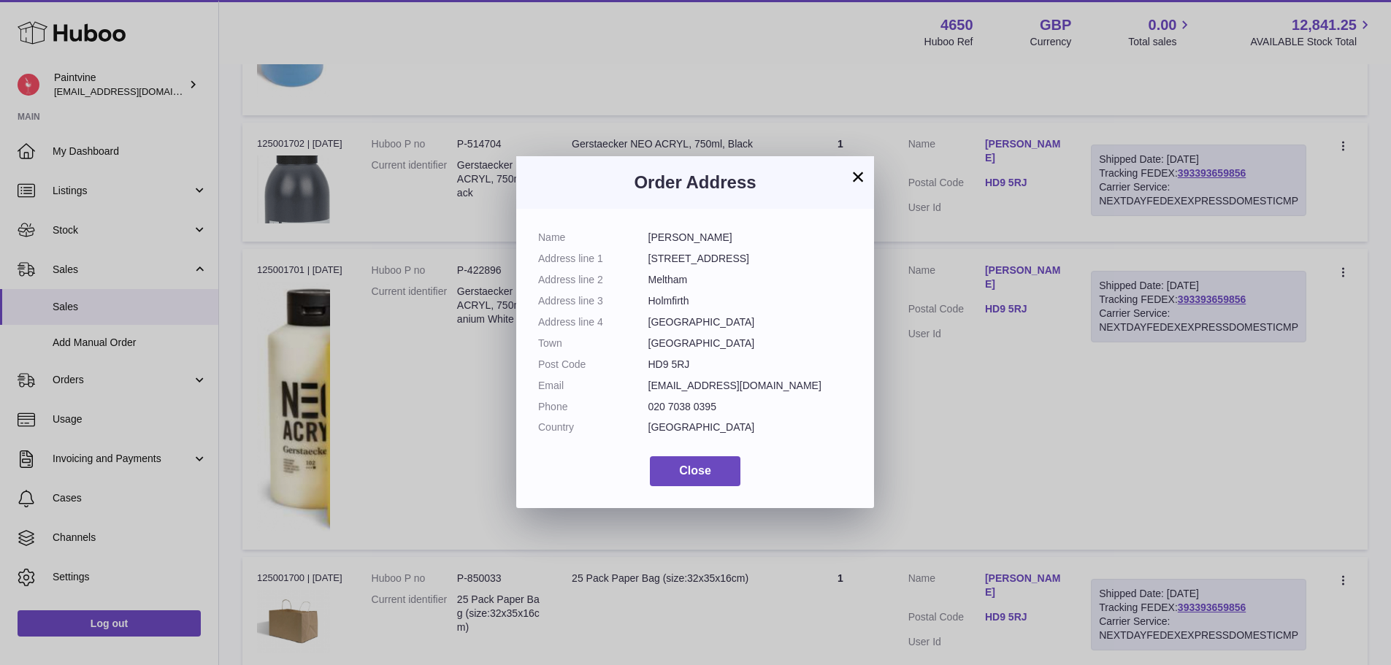
click at [1095, 401] on div "× Order Address Name [PERSON_NAME] Address line [STREET_ADDRESS] Address line 2…" at bounding box center [695, 332] width 1391 height 665
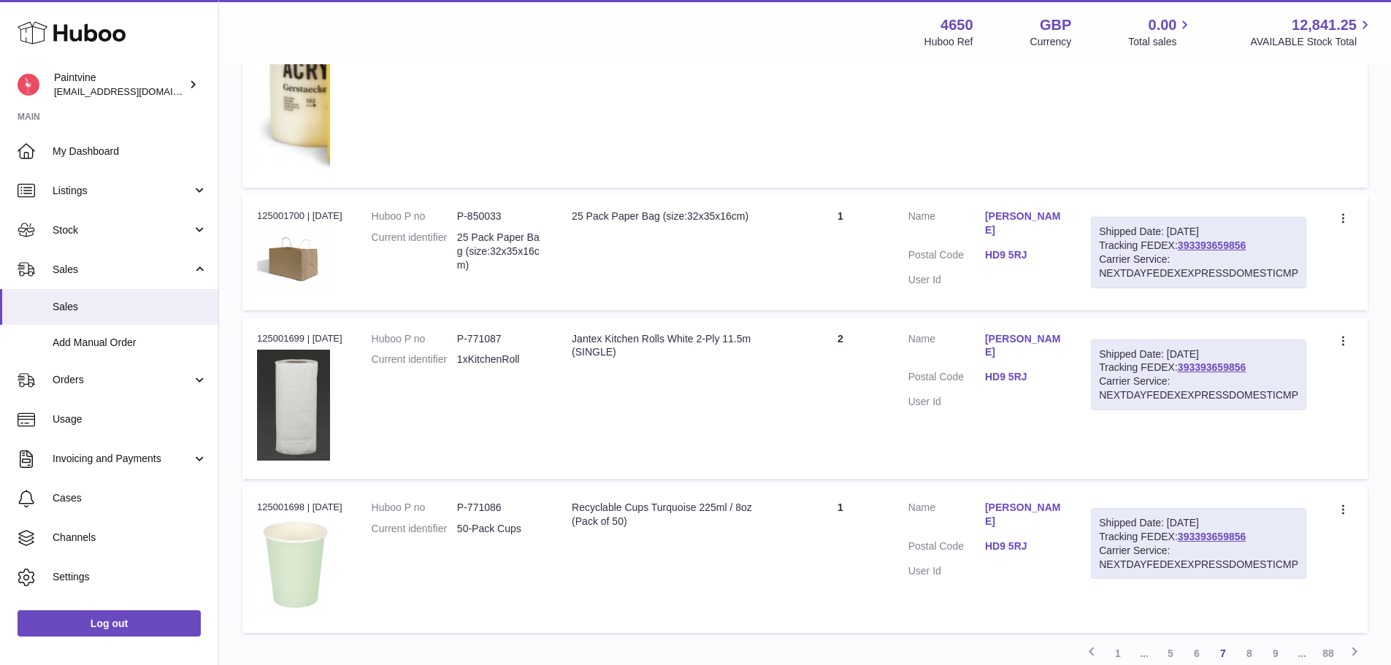
scroll to position [1480, 0]
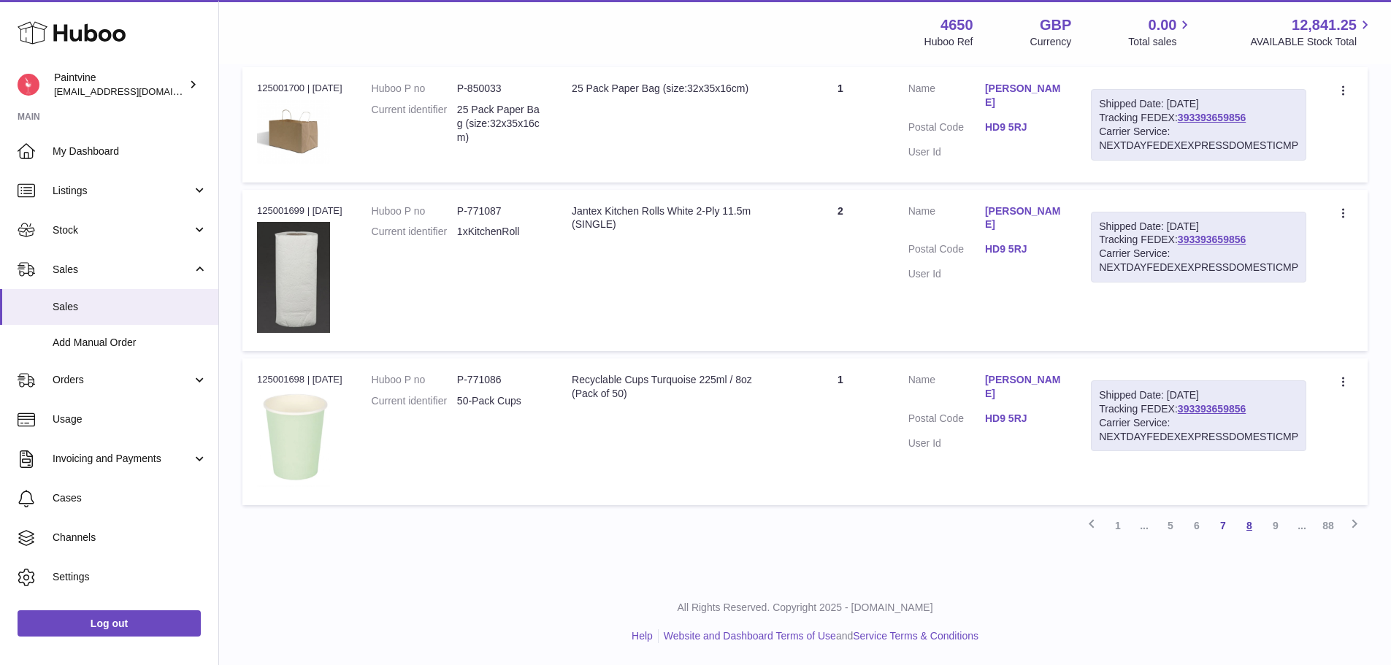
click at [1249, 523] on link "8" at bounding box center [1249, 526] width 26 height 26
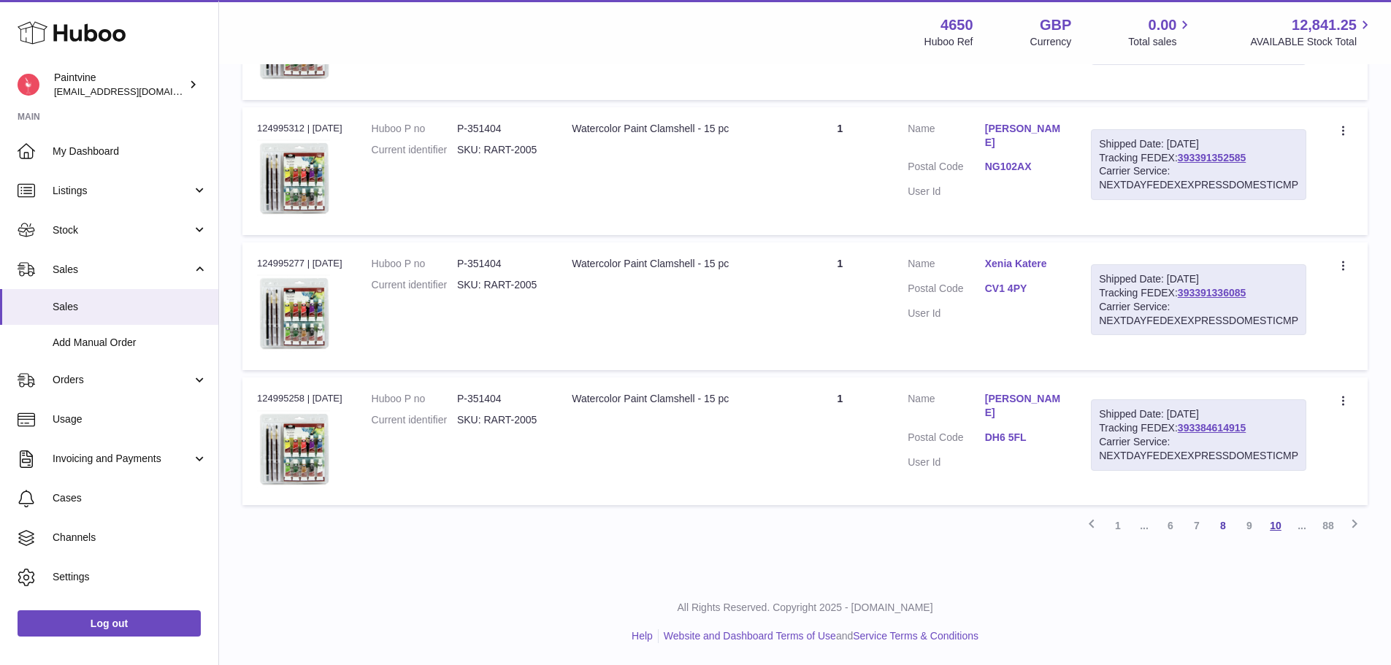
click at [1276, 521] on link "10" at bounding box center [1276, 526] width 26 height 26
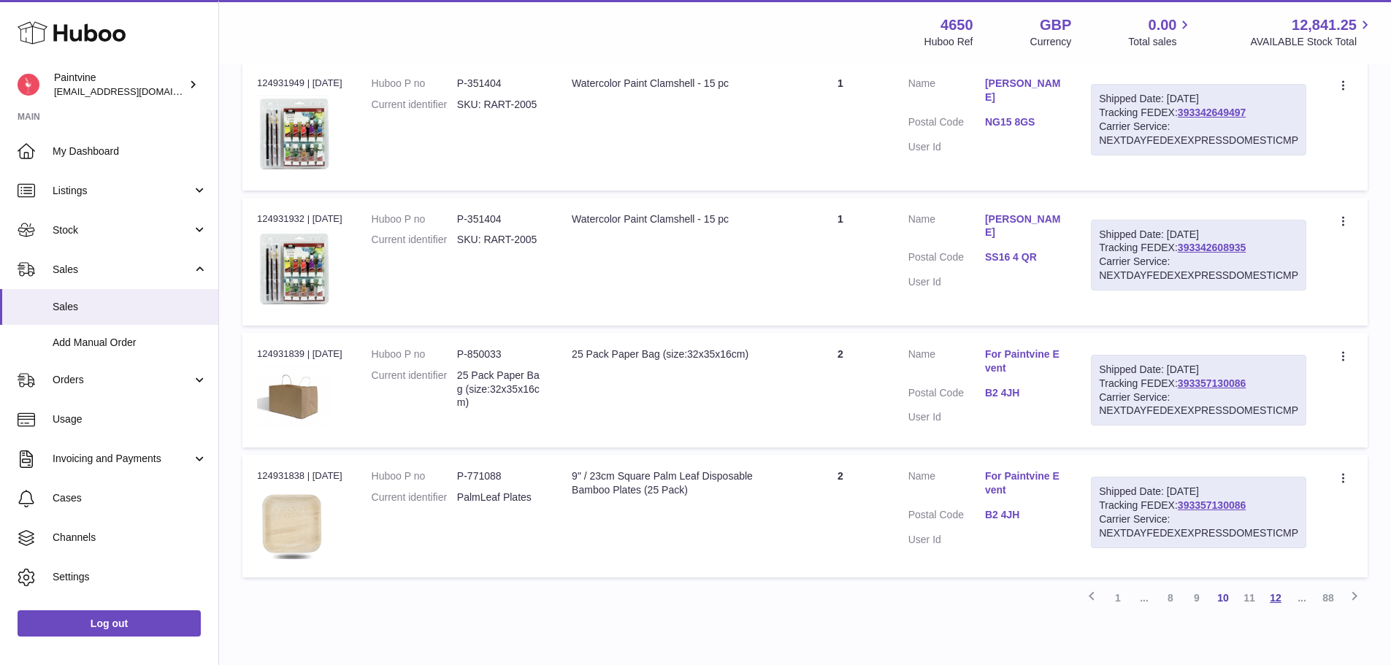
scroll to position [1168, 0]
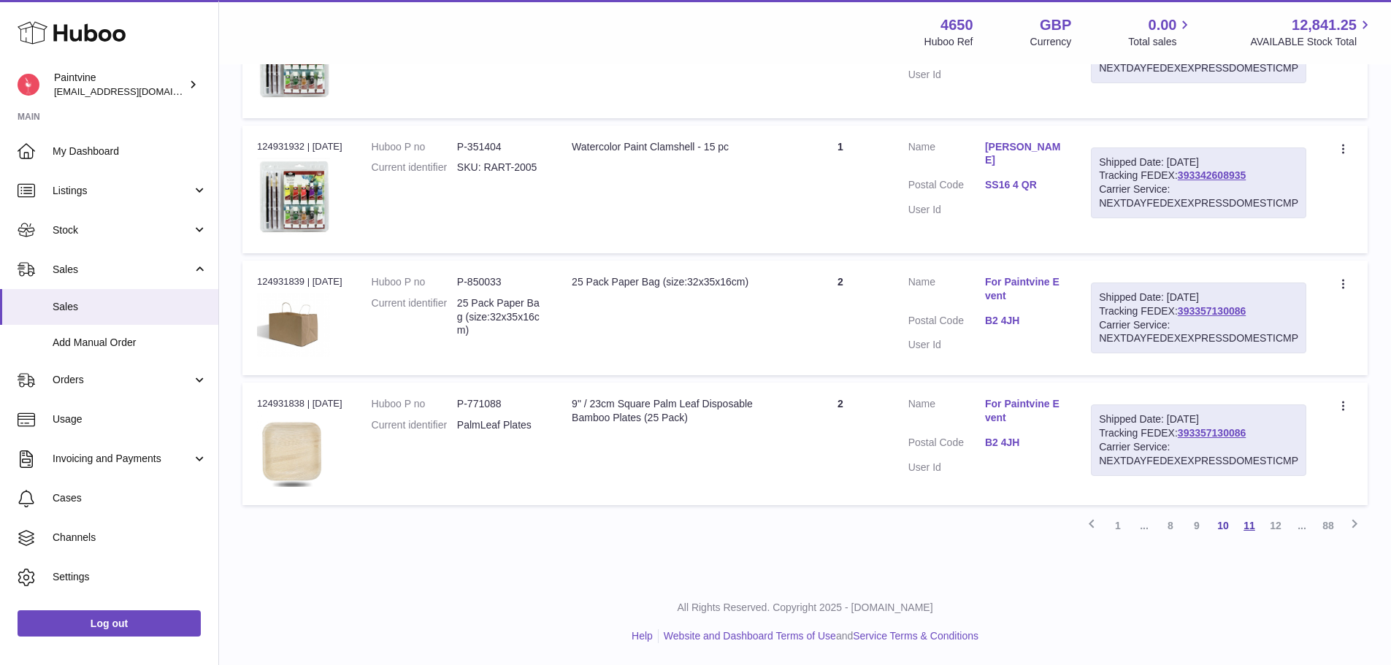
click at [1252, 529] on link "11" at bounding box center [1249, 526] width 26 height 26
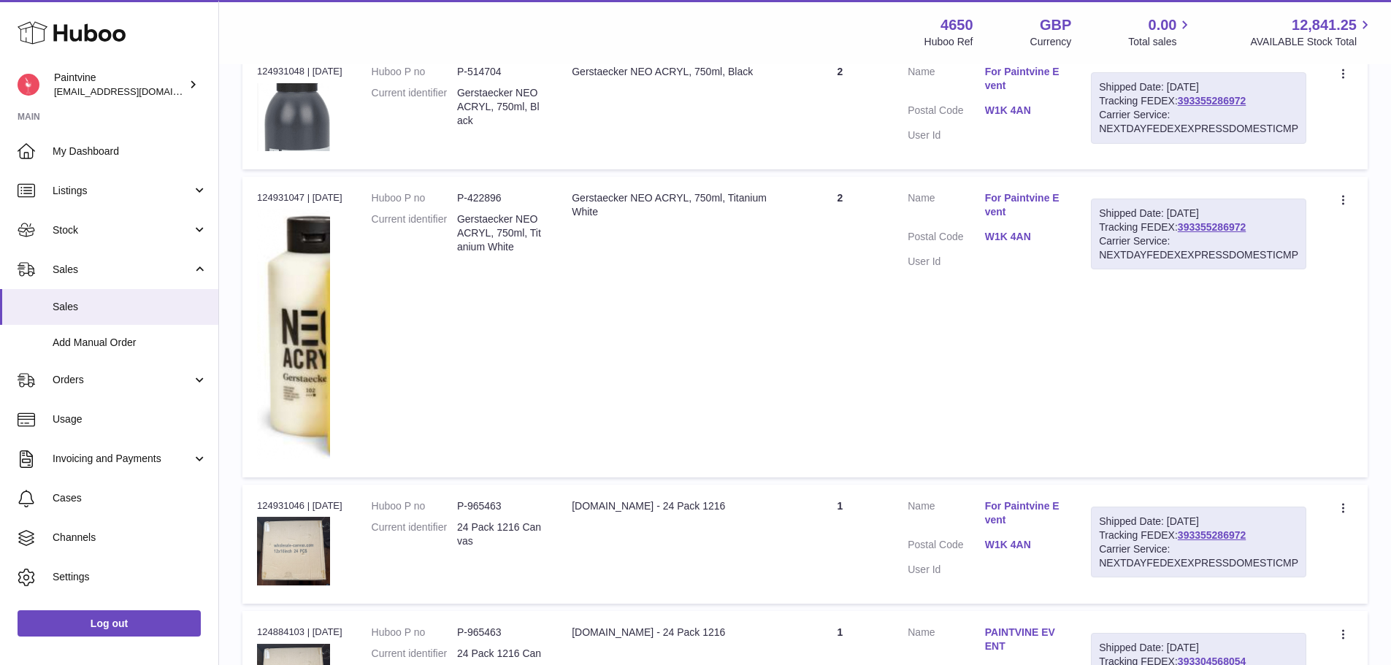
scroll to position [989, 0]
click at [1018, 234] on link "W1K 4AN" at bounding box center [1023, 238] width 77 height 14
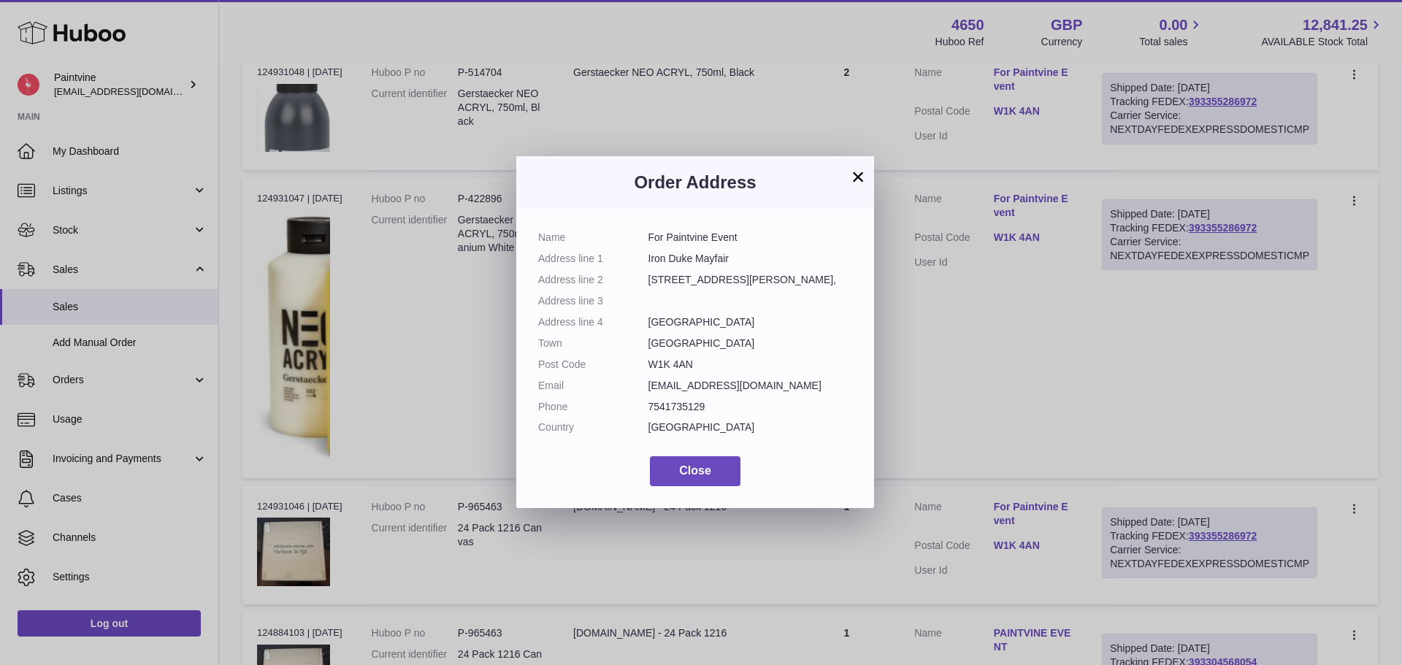
click at [857, 182] on button "×" at bounding box center [858, 177] width 18 height 18
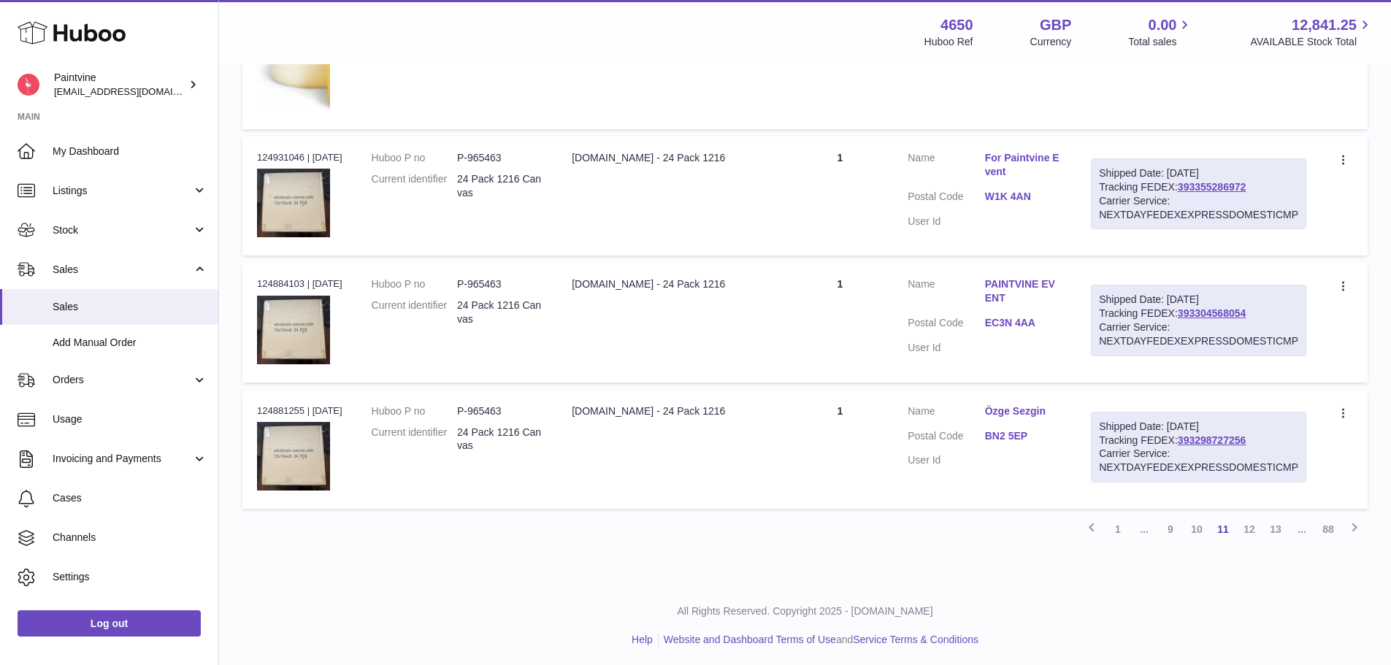
scroll to position [1342, 0]
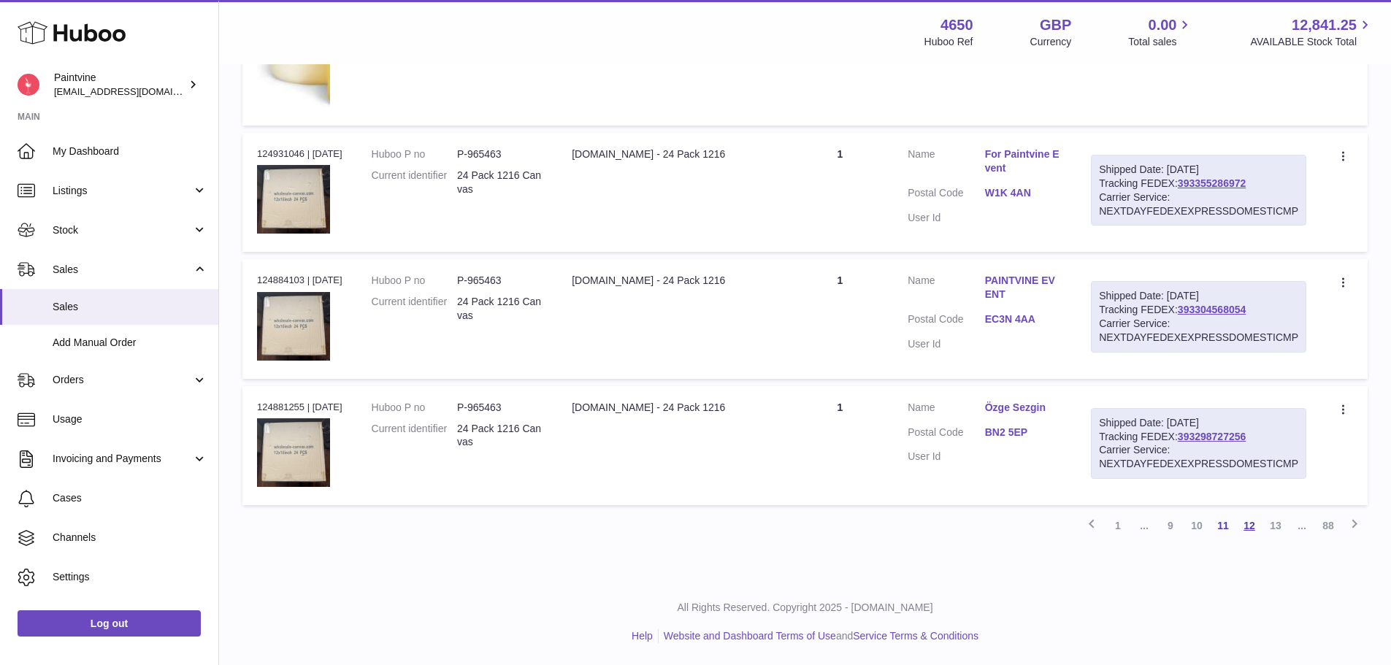
click at [1249, 529] on link "12" at bounding box center [1249, 526] width 26 height 26
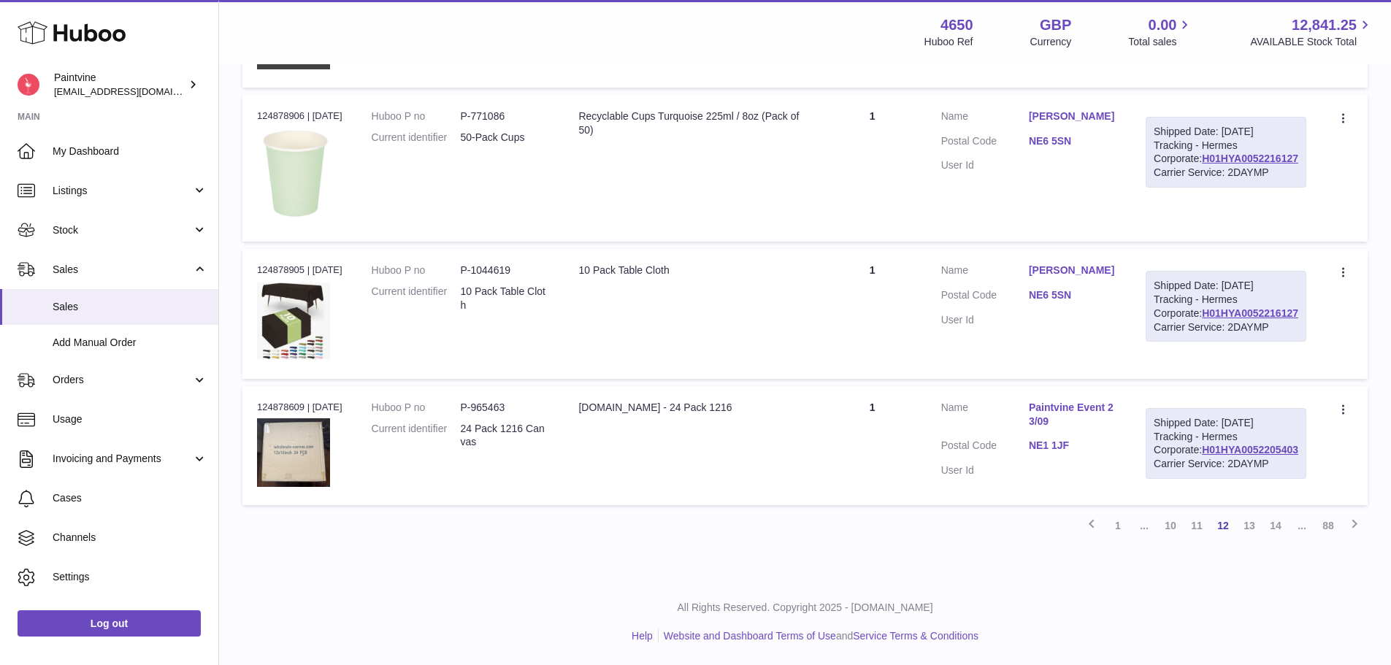
scroll to position [1626, 0]
click at [1253, 530] on link "13" at bounding box center [1249, 526] width 26 height 26
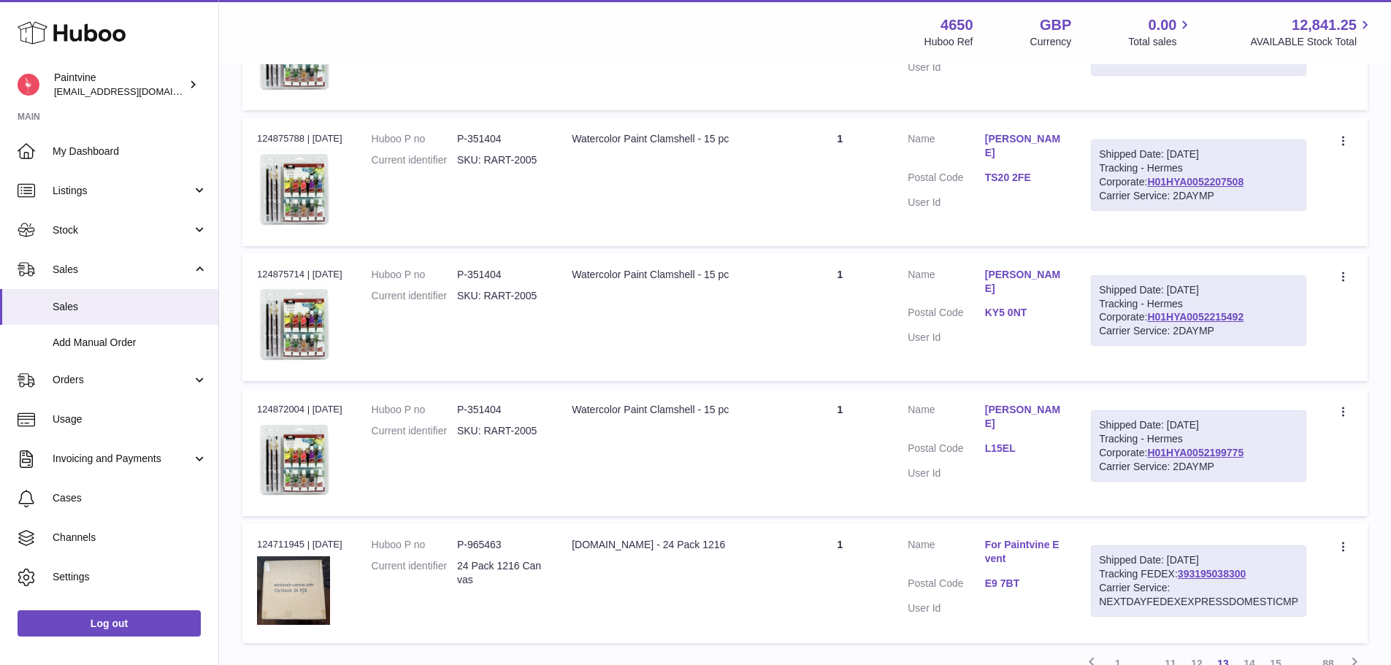
scroll to position [1168, 0]
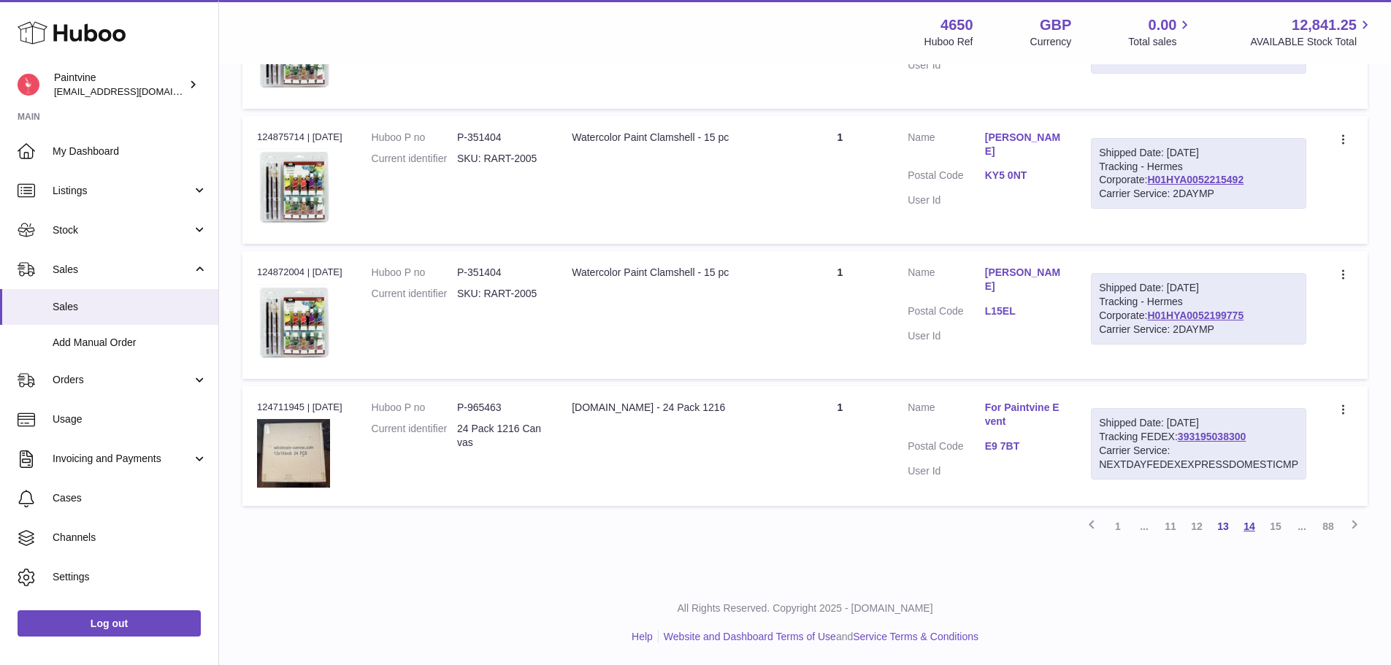
click at [1255, 527] on link "14" at bounding box center [1249, 526] width 26 height 26
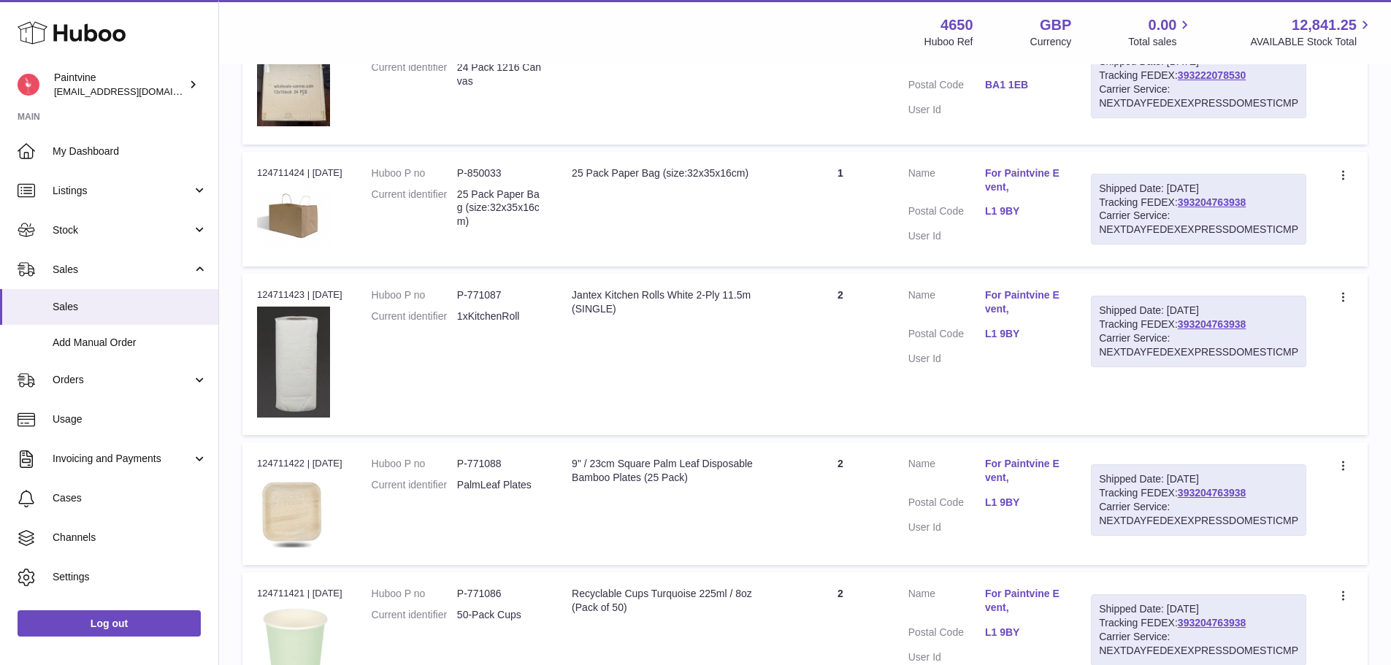
scroll to position [1285, 0]
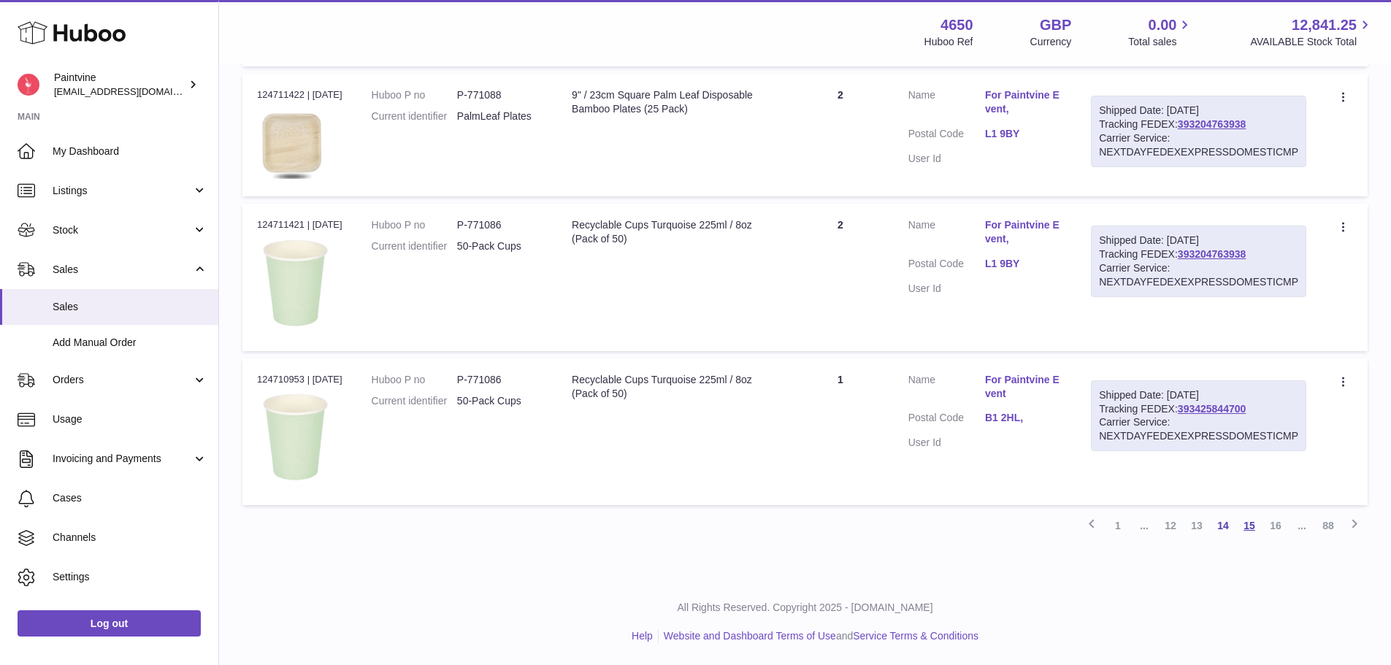
click at [1249, 527] on link "15" at bounding box center [1249, 526] width 26 height 26
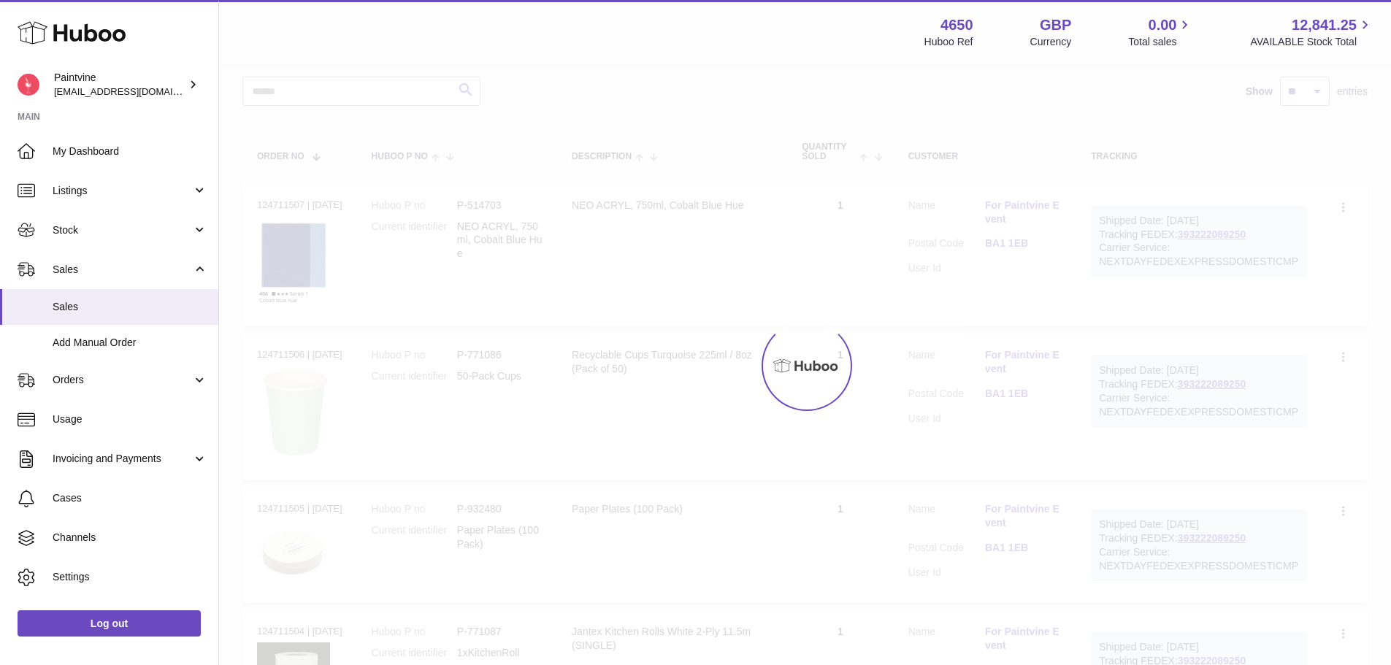
scroll to position [163, 0]
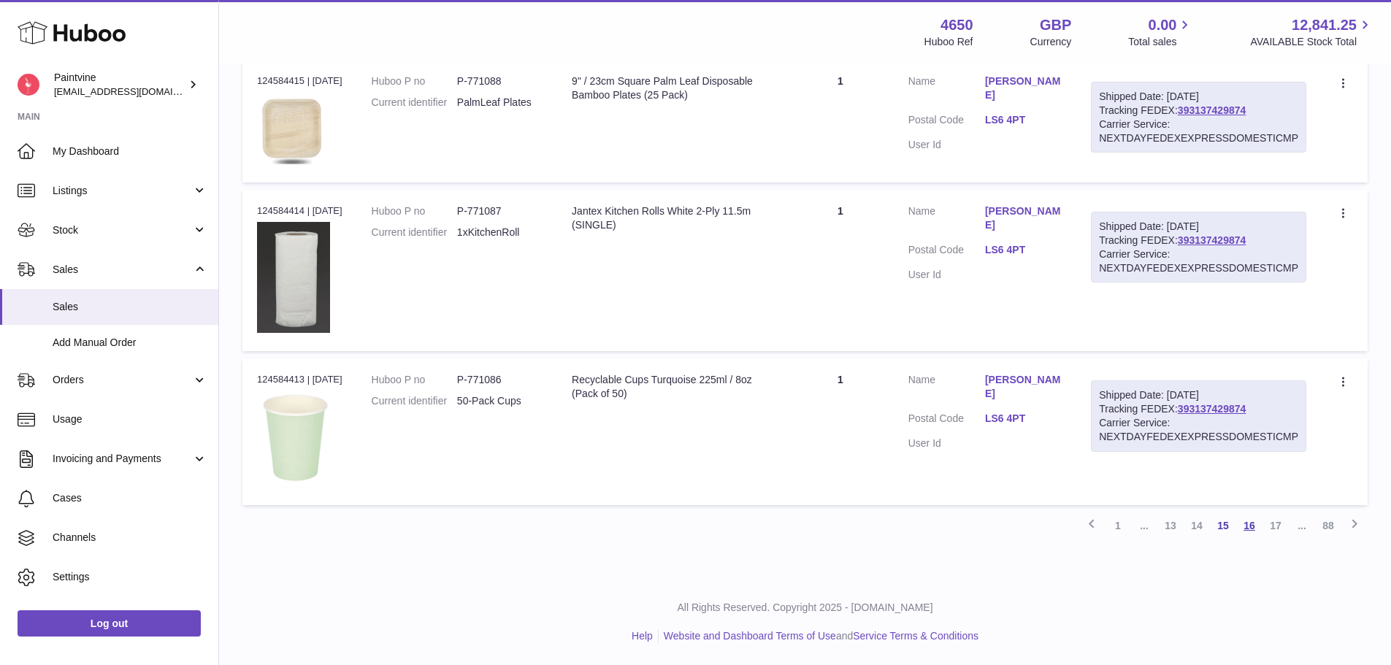
click at [1250, 525] on link "16" at bounding box center [1249, 526] width 26 height 26
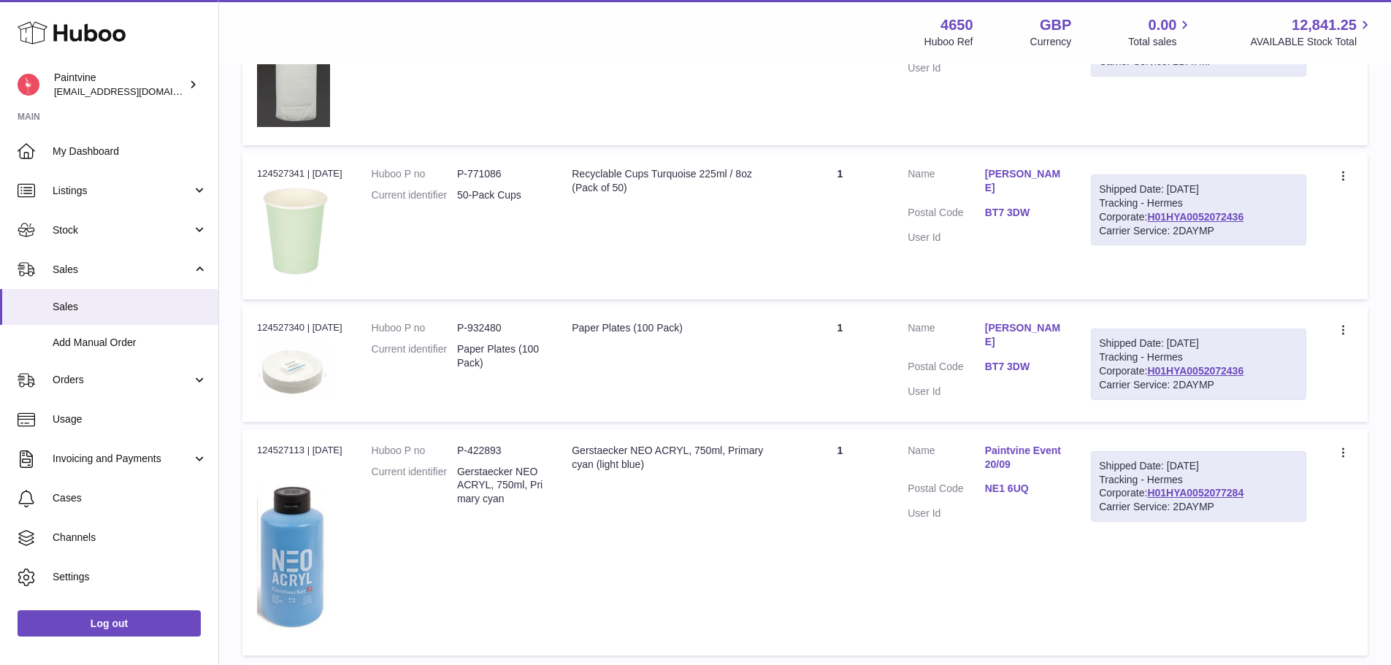
scroll to position [393, 0]
